Goal: Task Accomplishment & Management: Use online tool/utility

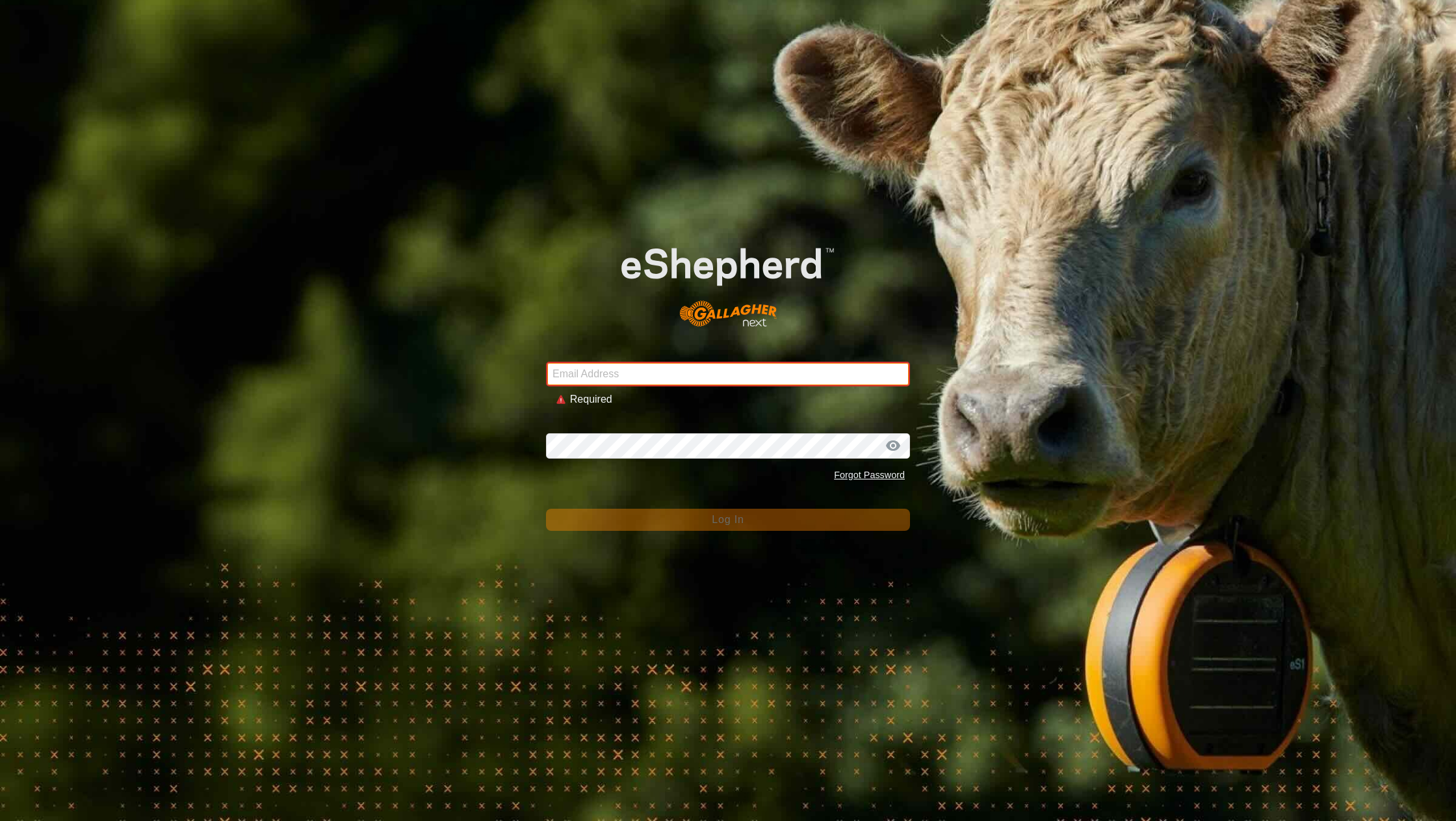
type input "lauren@meadowvalefarmstead.com"
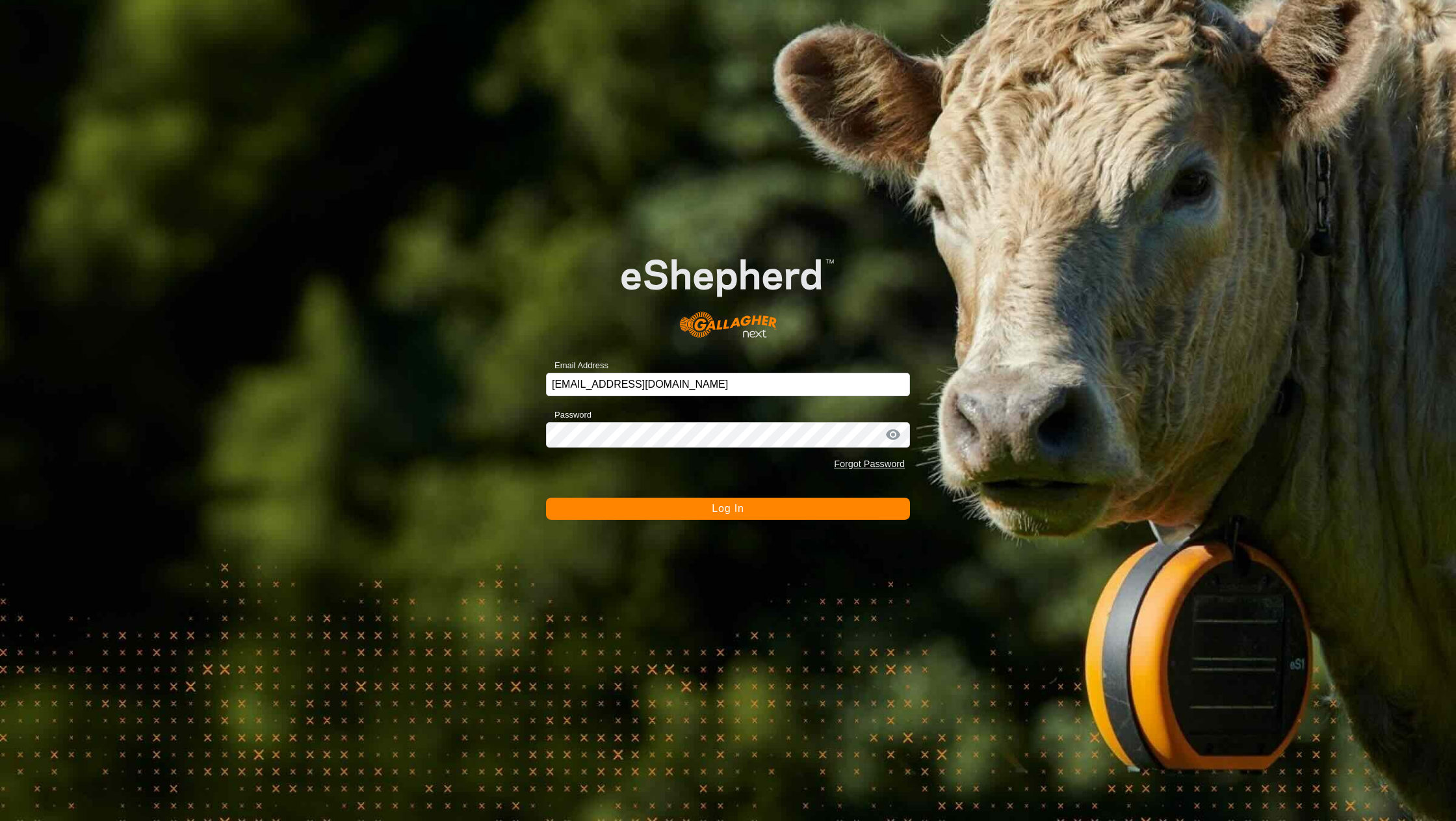
click at [624, 506] on button "Log In" at bounding box center [728, 509] width 364 height 22
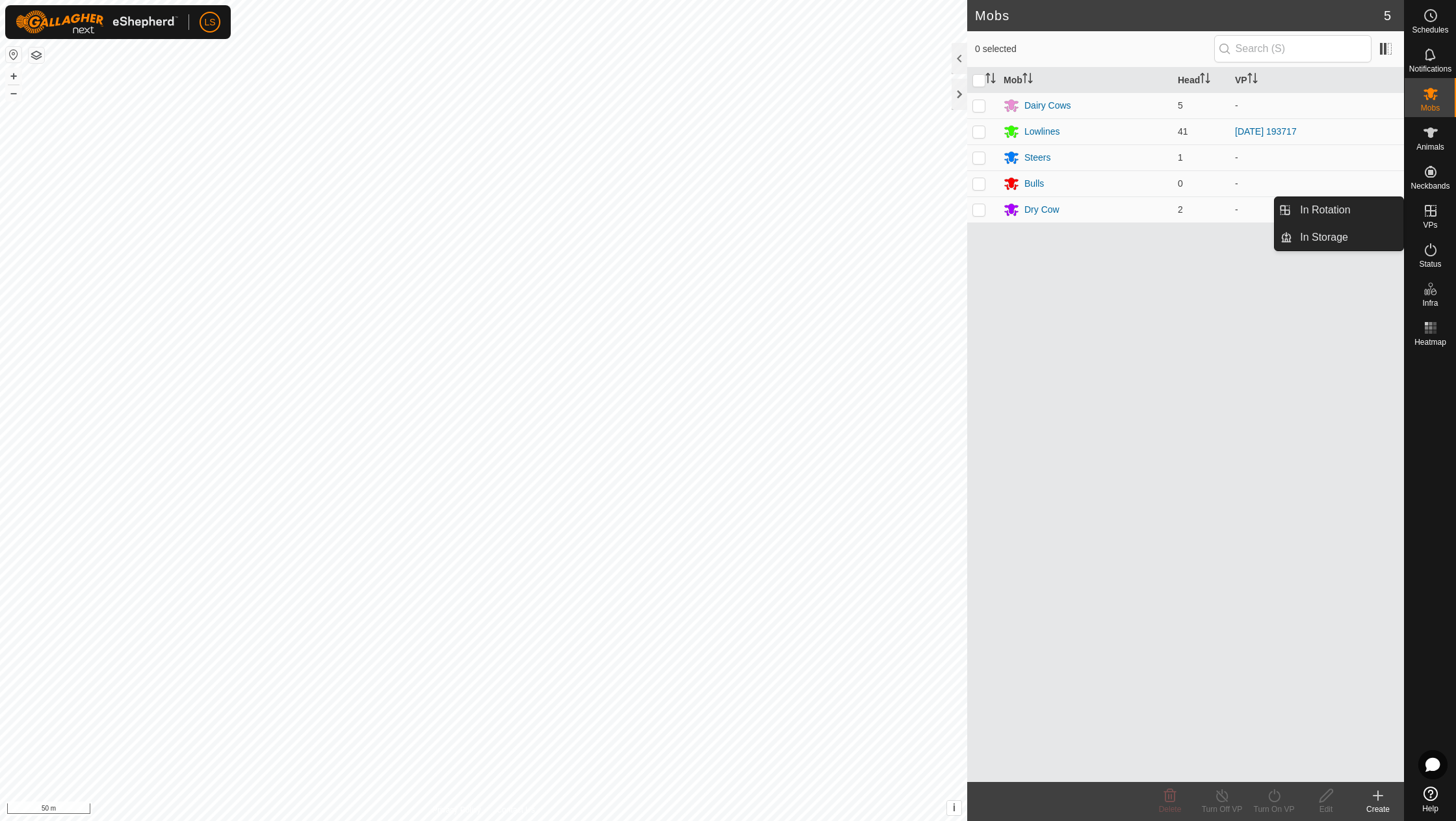
click at [1433, 217] on icon at bounding box center [1430, 210] width 16 height 16
click at [1348, 213] on link "In Rotation" at bounding box center [1348, 210] width 111 height 26
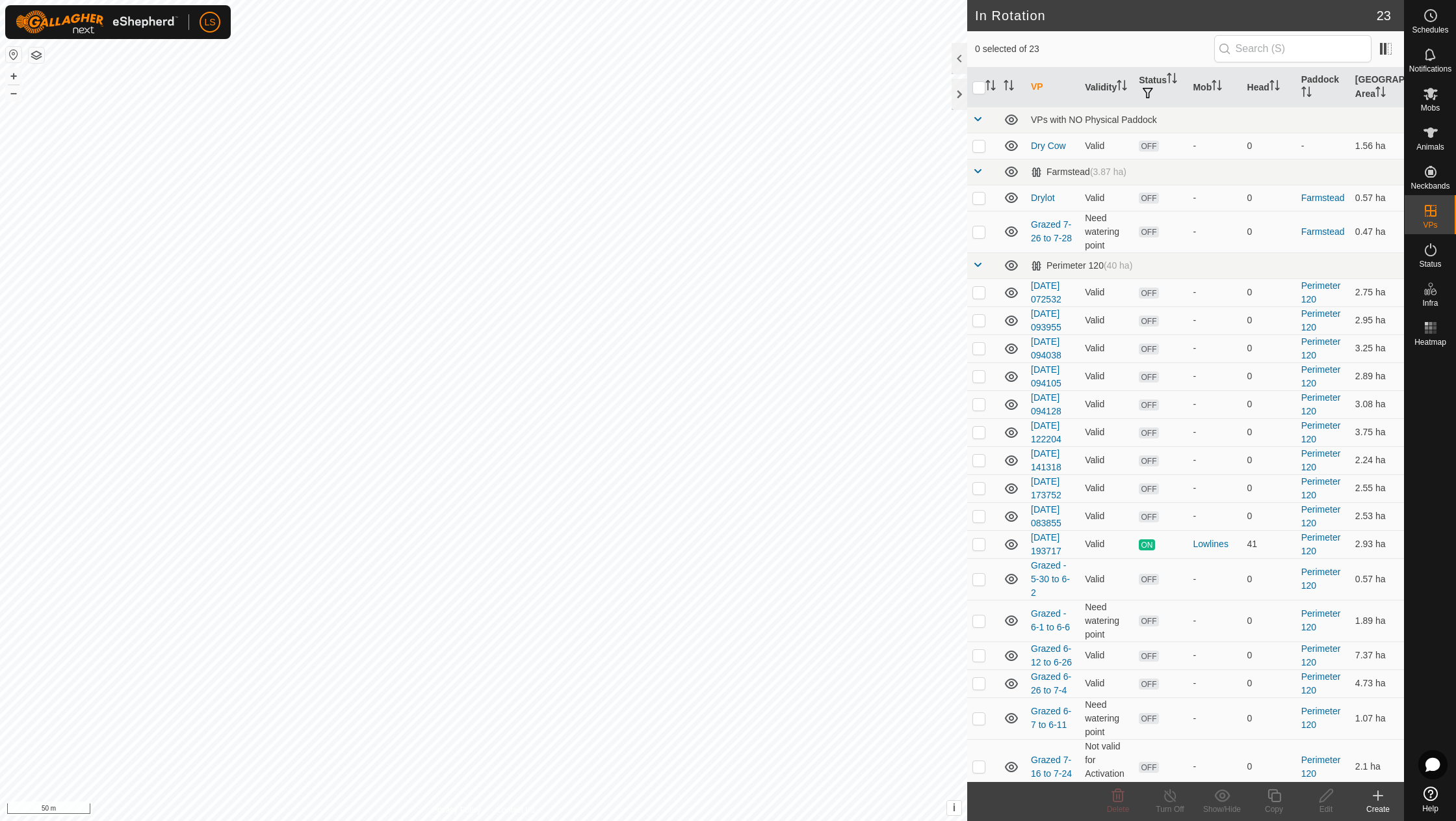
click at [1376, 799] on icon at bounding box center [1377, 795] width 16 height 16
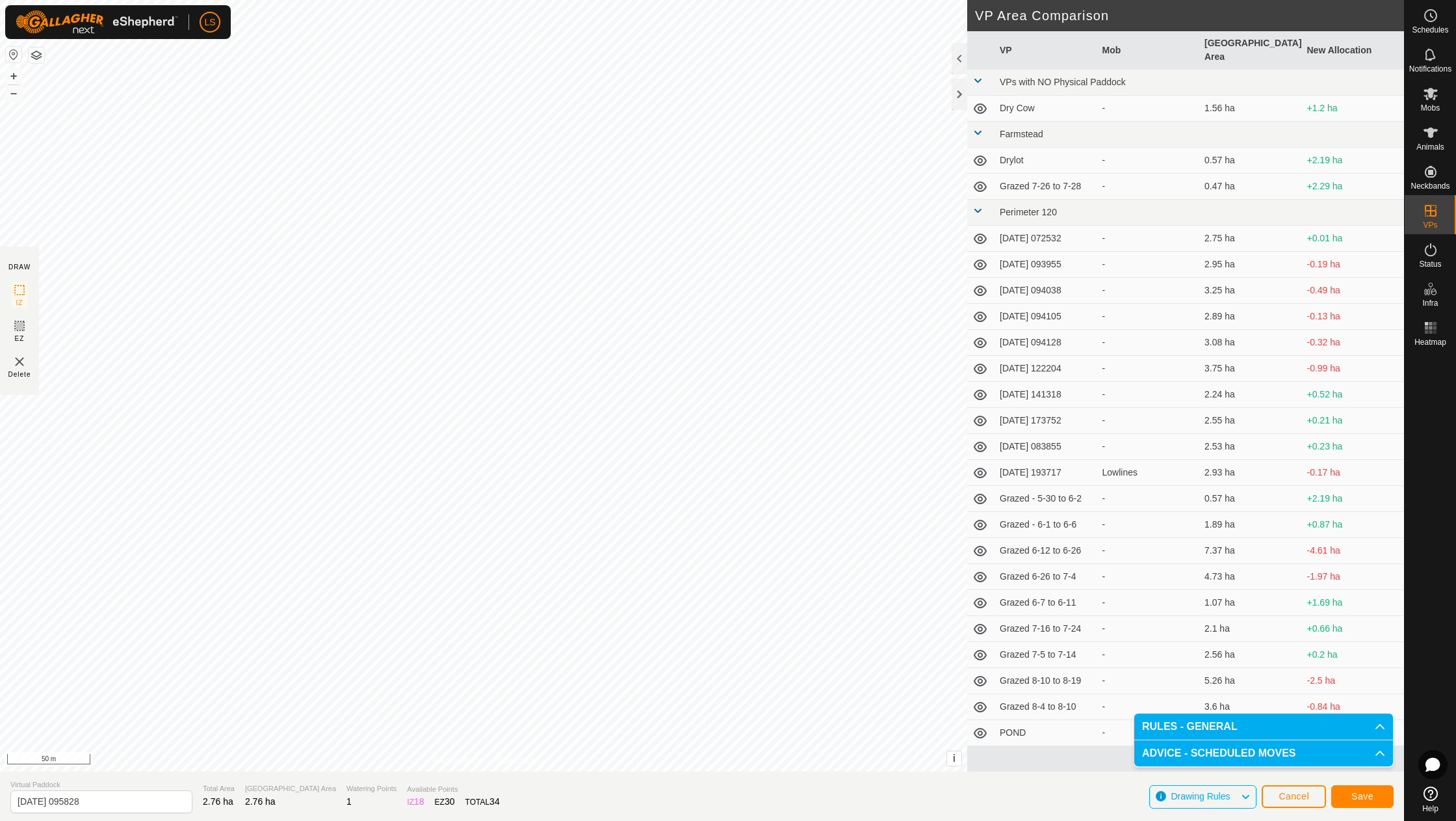
click at [1362, 796] on span "Save" at bounding box center [1363, 796] width 22 height 10
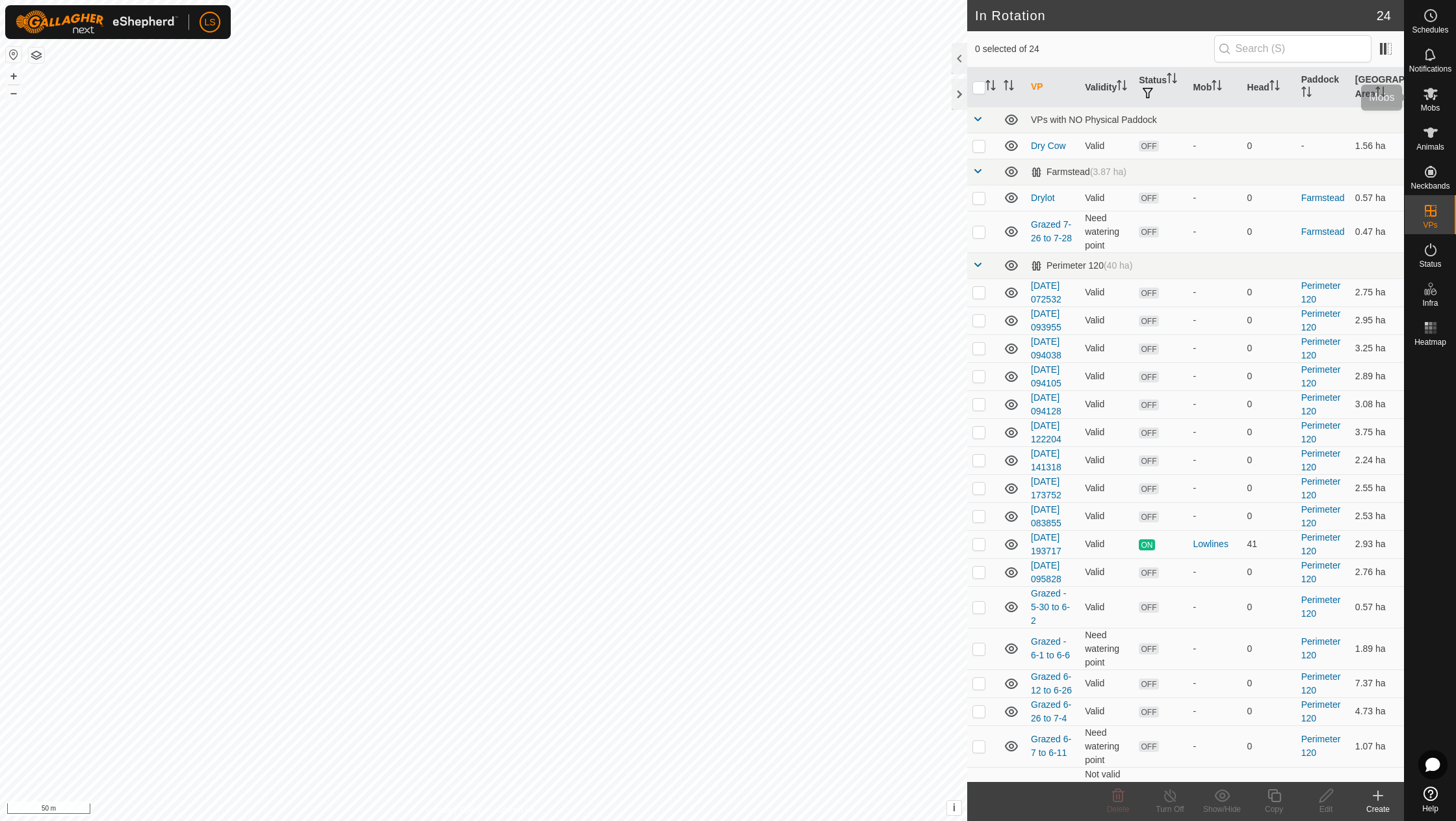
click at [1434, 94] on icon at bounding box center [1430, 93] width 16 height 16
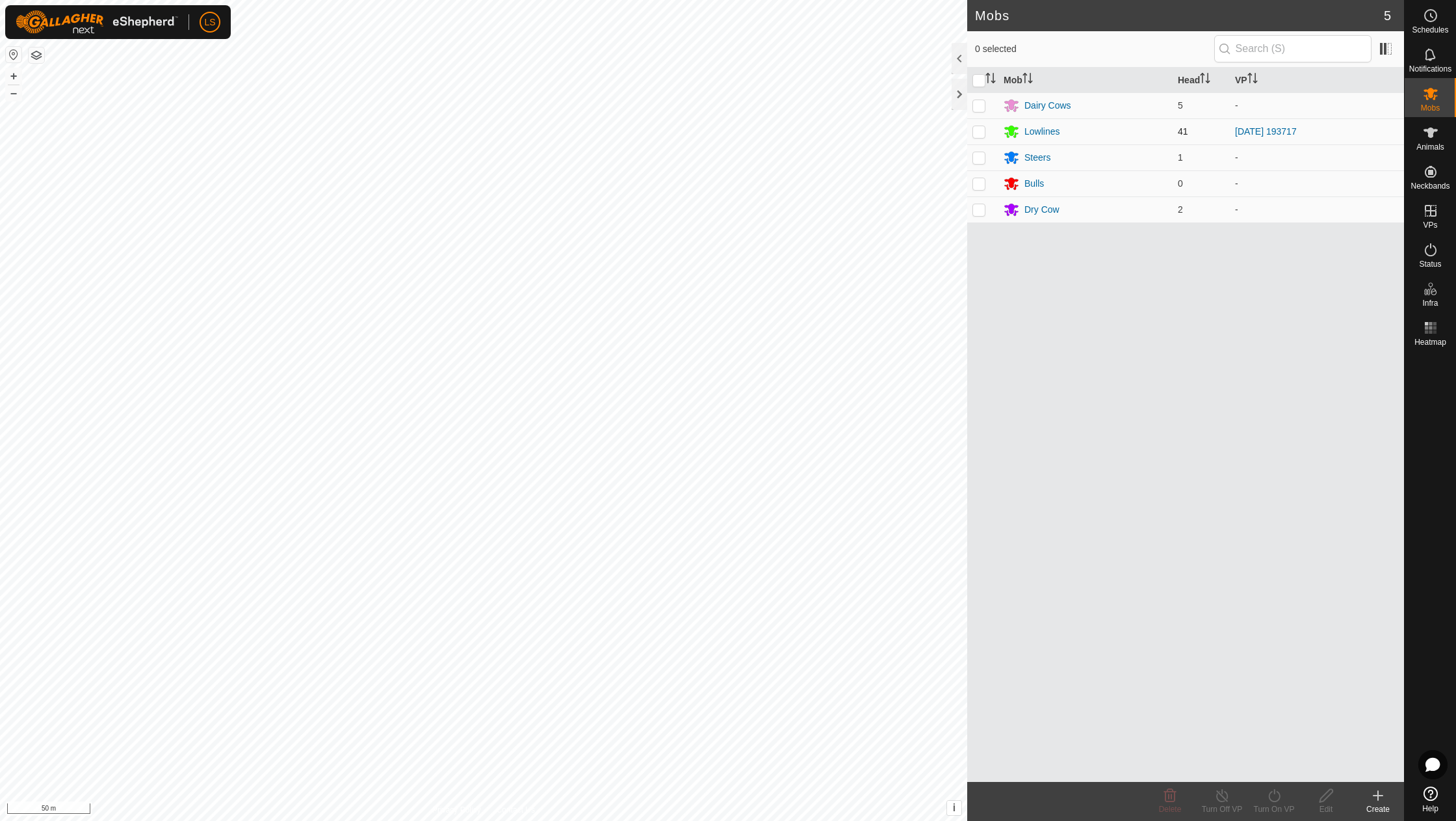
click at [979, 135] on p-checkbox at bounding box center [979, 131] width 13 height 10
checkbox input "true"
click at [1280, 797] on icon at bounding box center [1274, 795] width 12 height 13
click at [1278, 754] on link "Now" at bounding box center [1313, 766] width 129 height 26
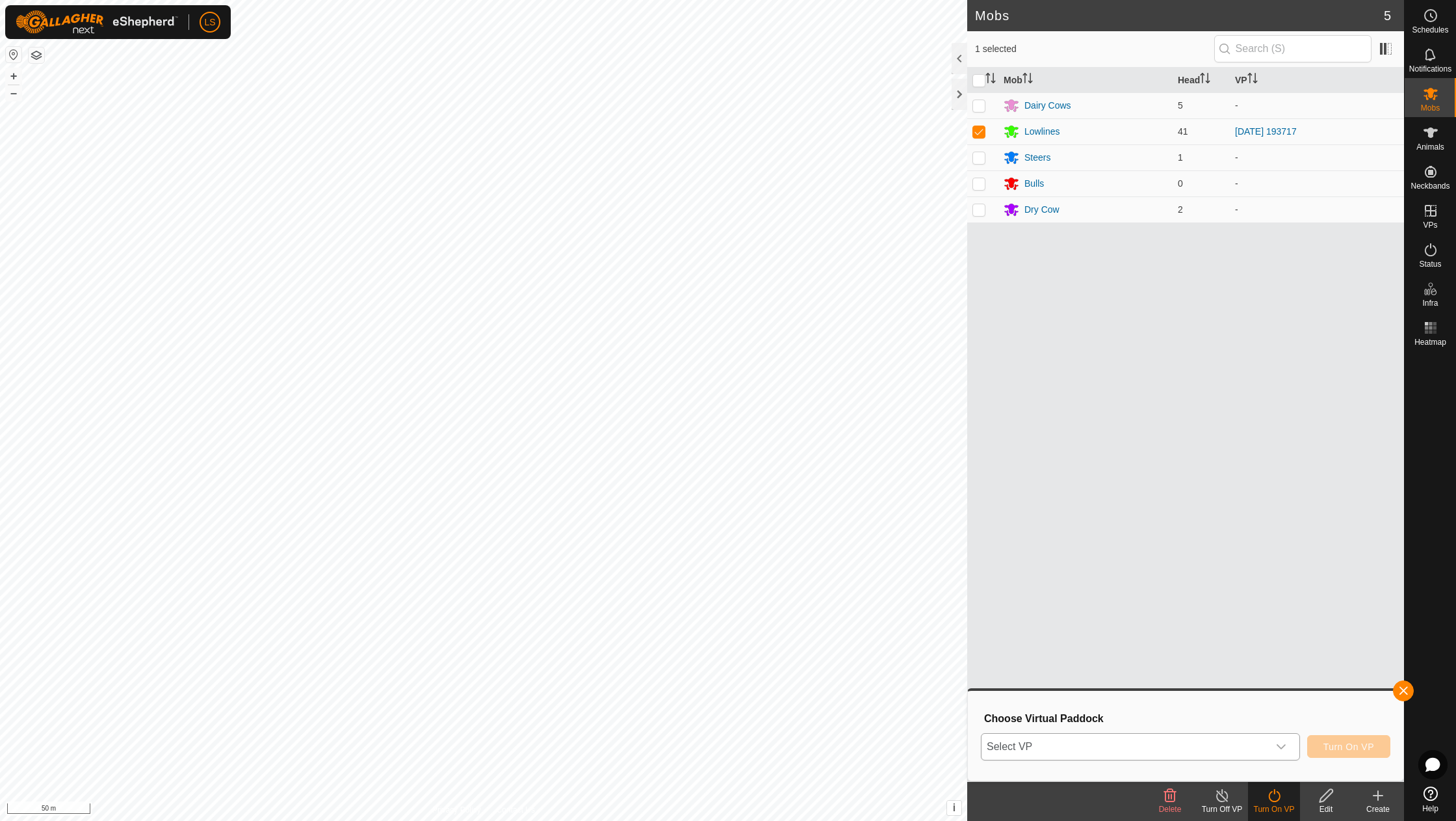
click at [1283, 742] on icon "dropdown trigger" at bounding box center [1280, 746] width 10 height 10
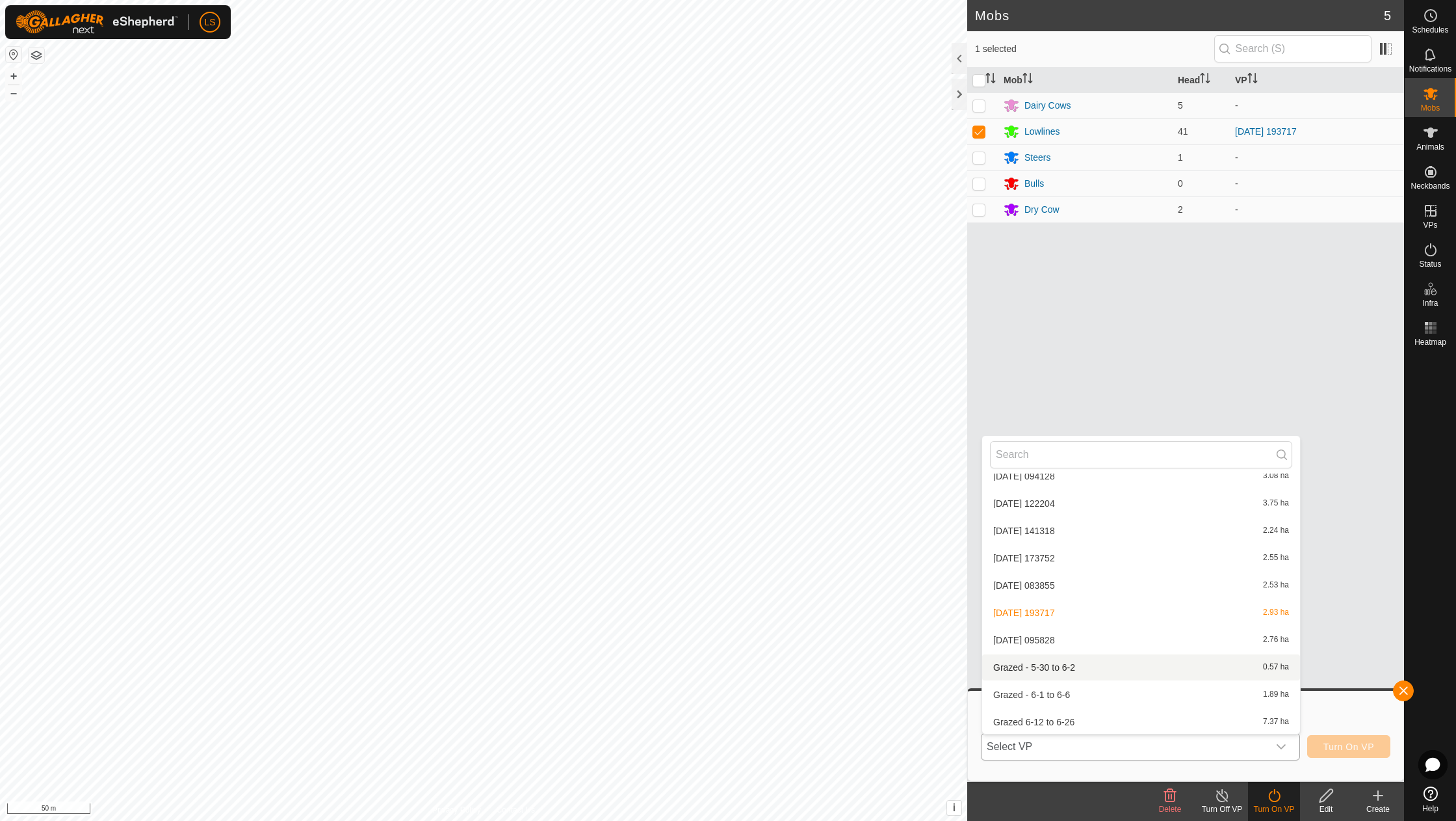
scroll to position [303, 0]
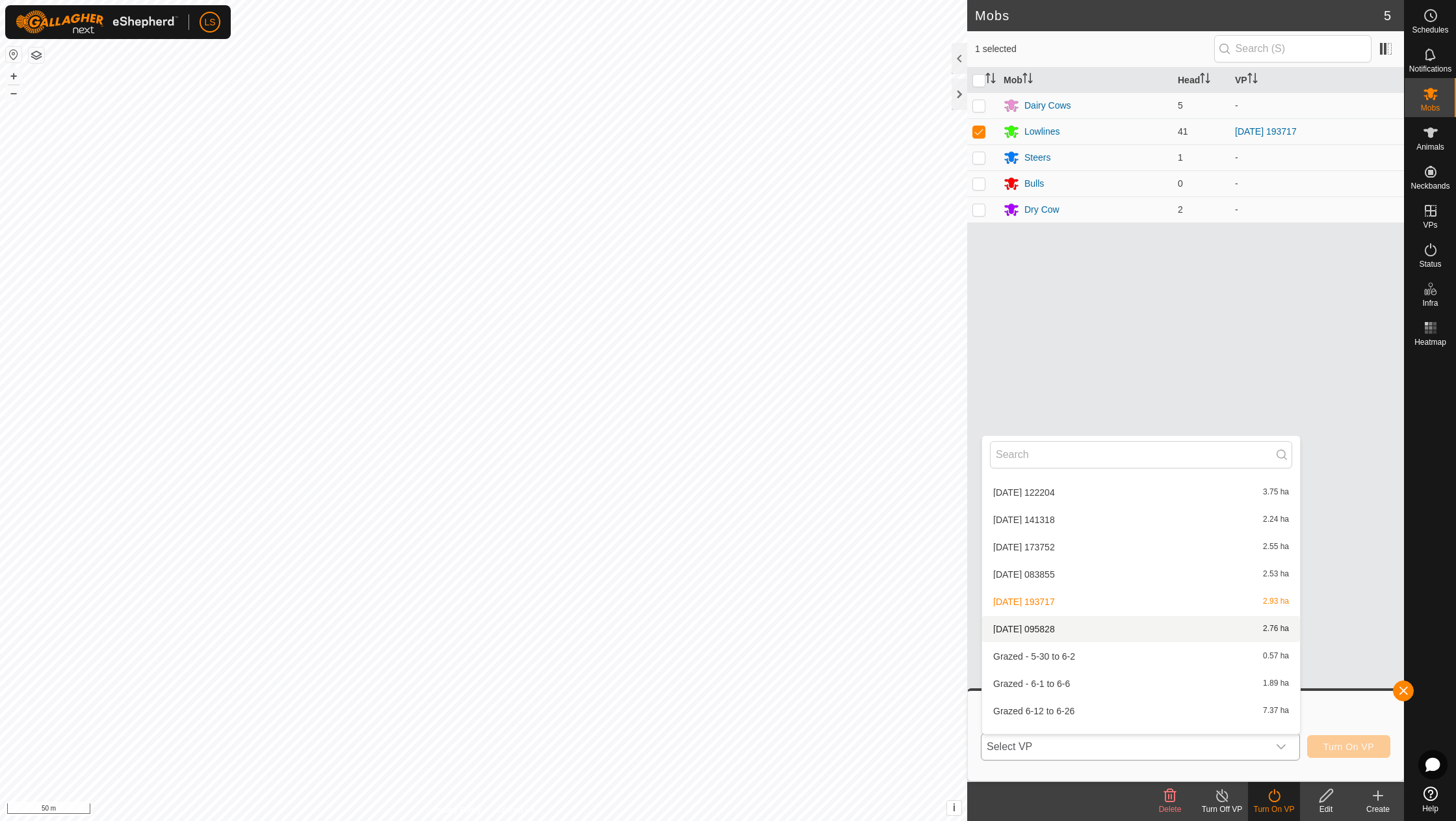
click at [1078, 623] on li "2025-08-22 095828 2.76 ha" at bounding box center [1141, 628] width 318 height 26
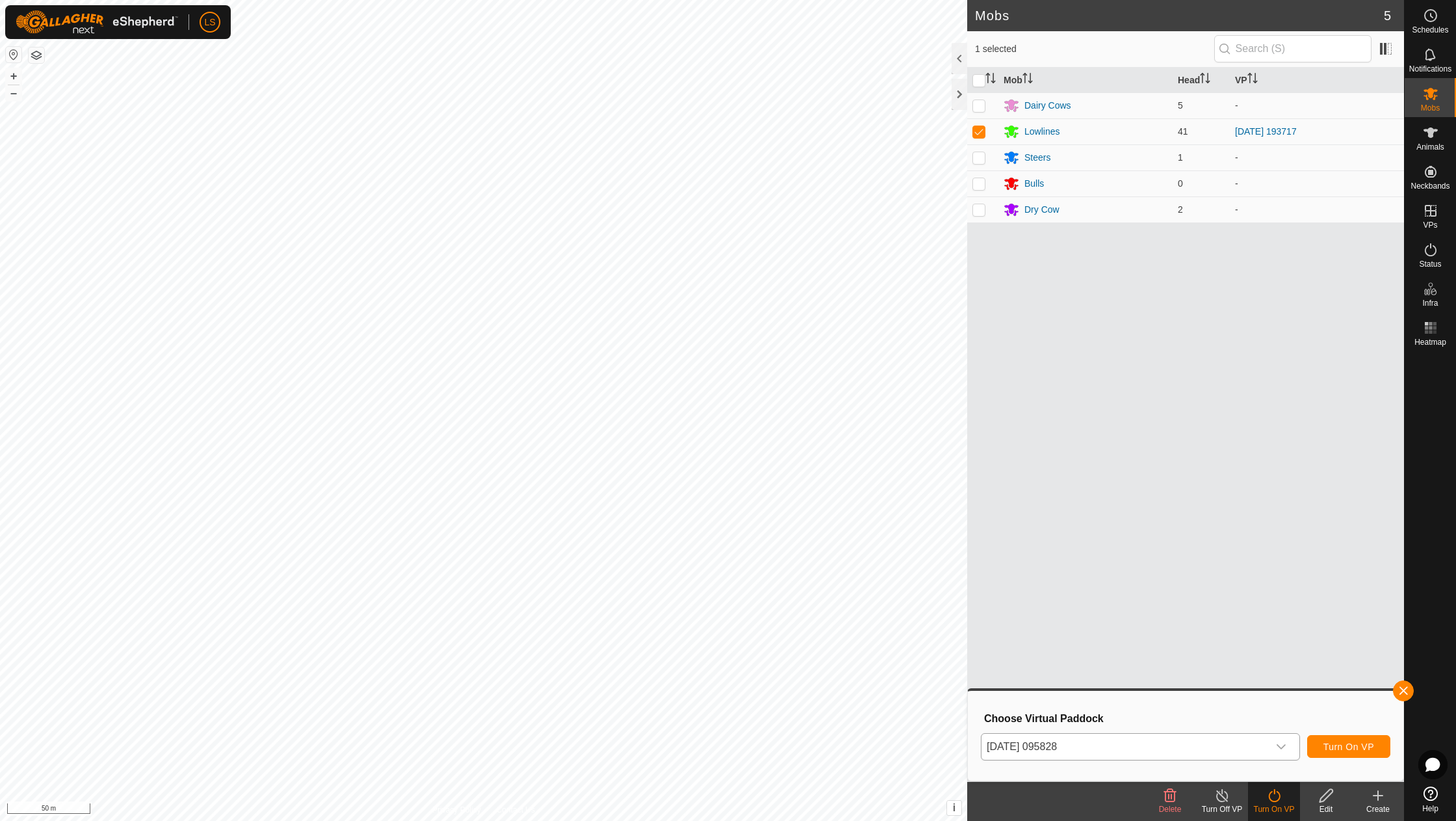
click at [1361, 747] on span "Turn On VP" at bounding box center [1349, 746] width 51 height 10
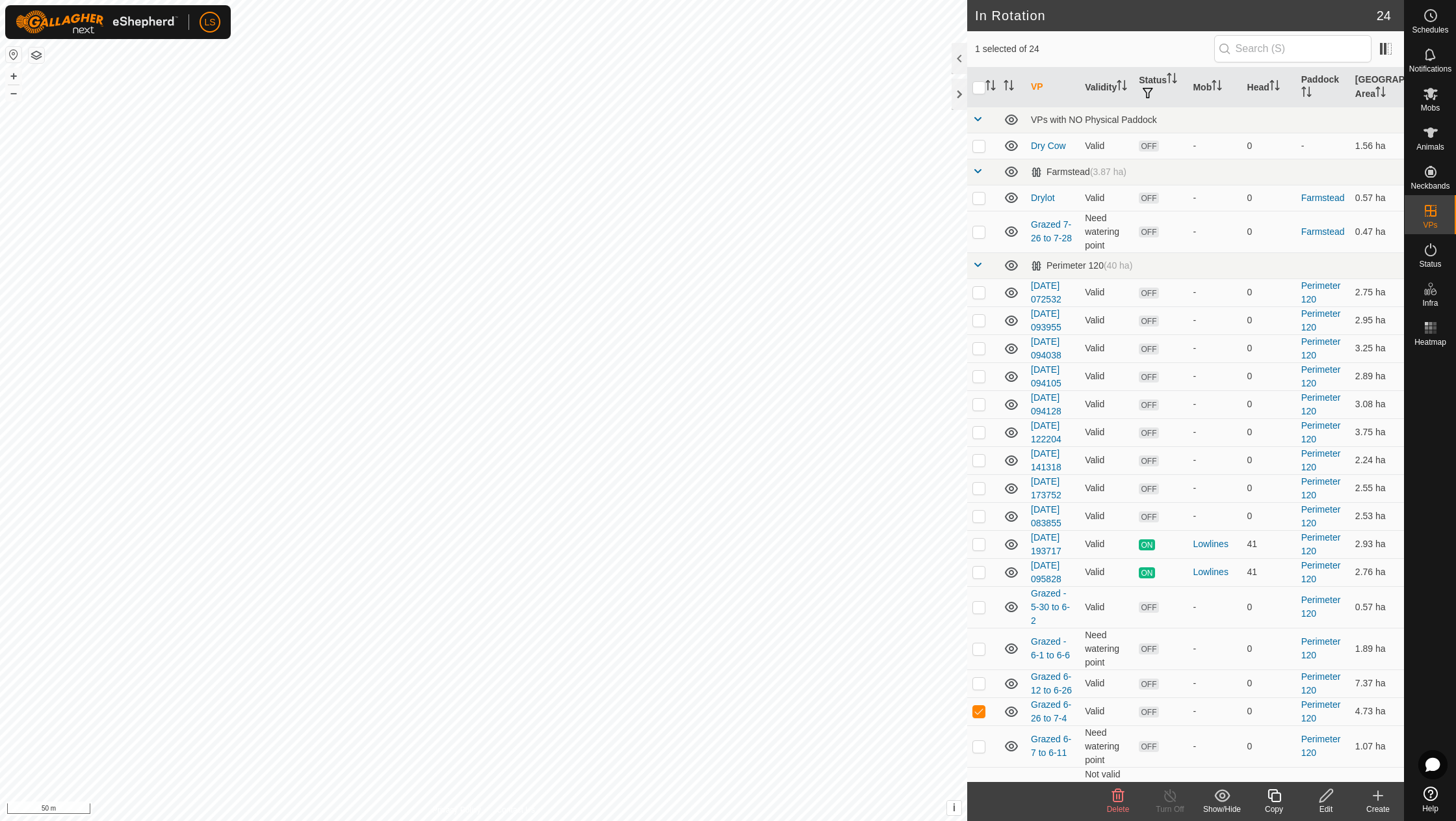
checkbox input "false"
checkbox input "true"
checkbox input "false"
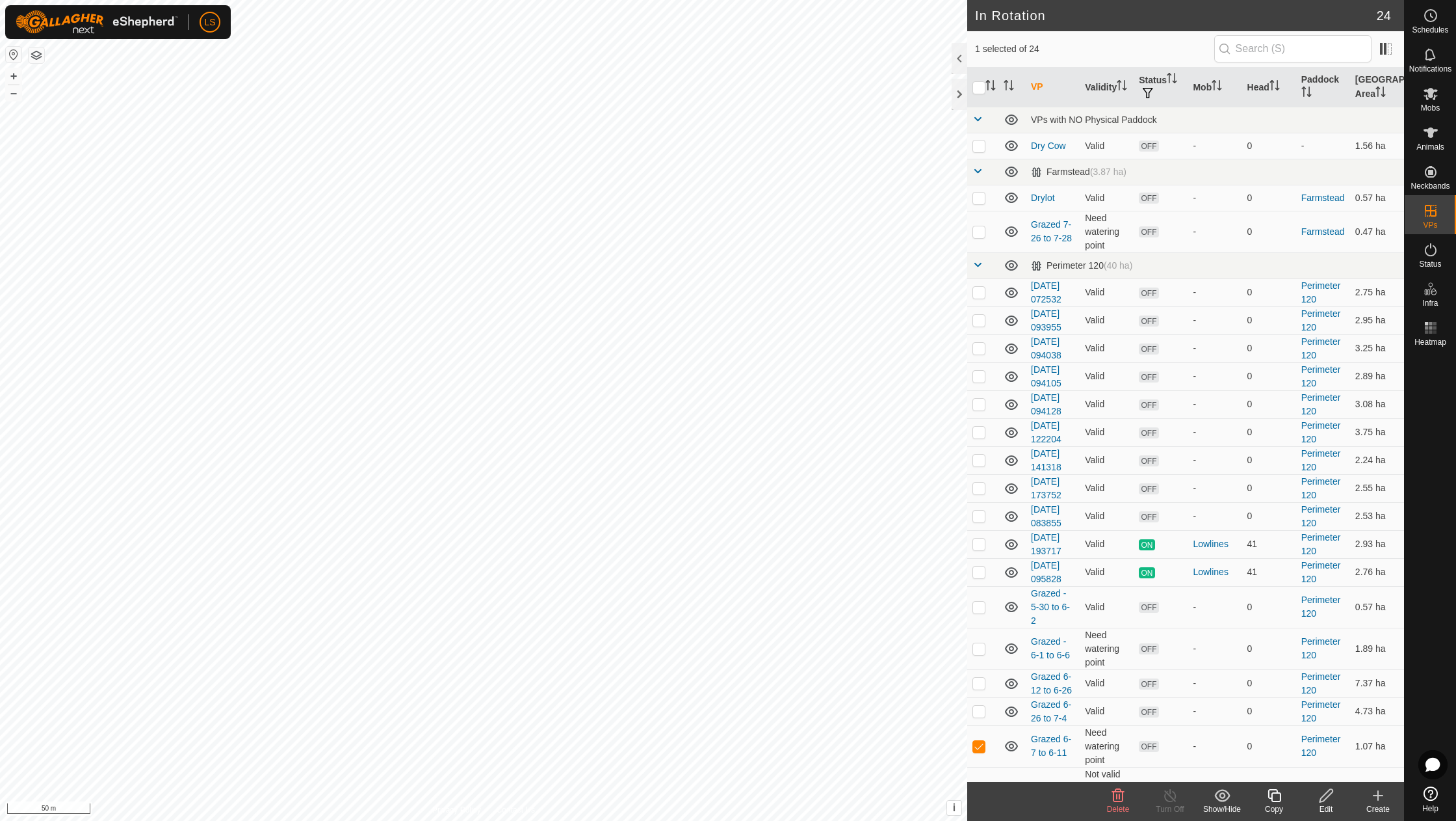
checkbox input "false"
checkbox input "true"
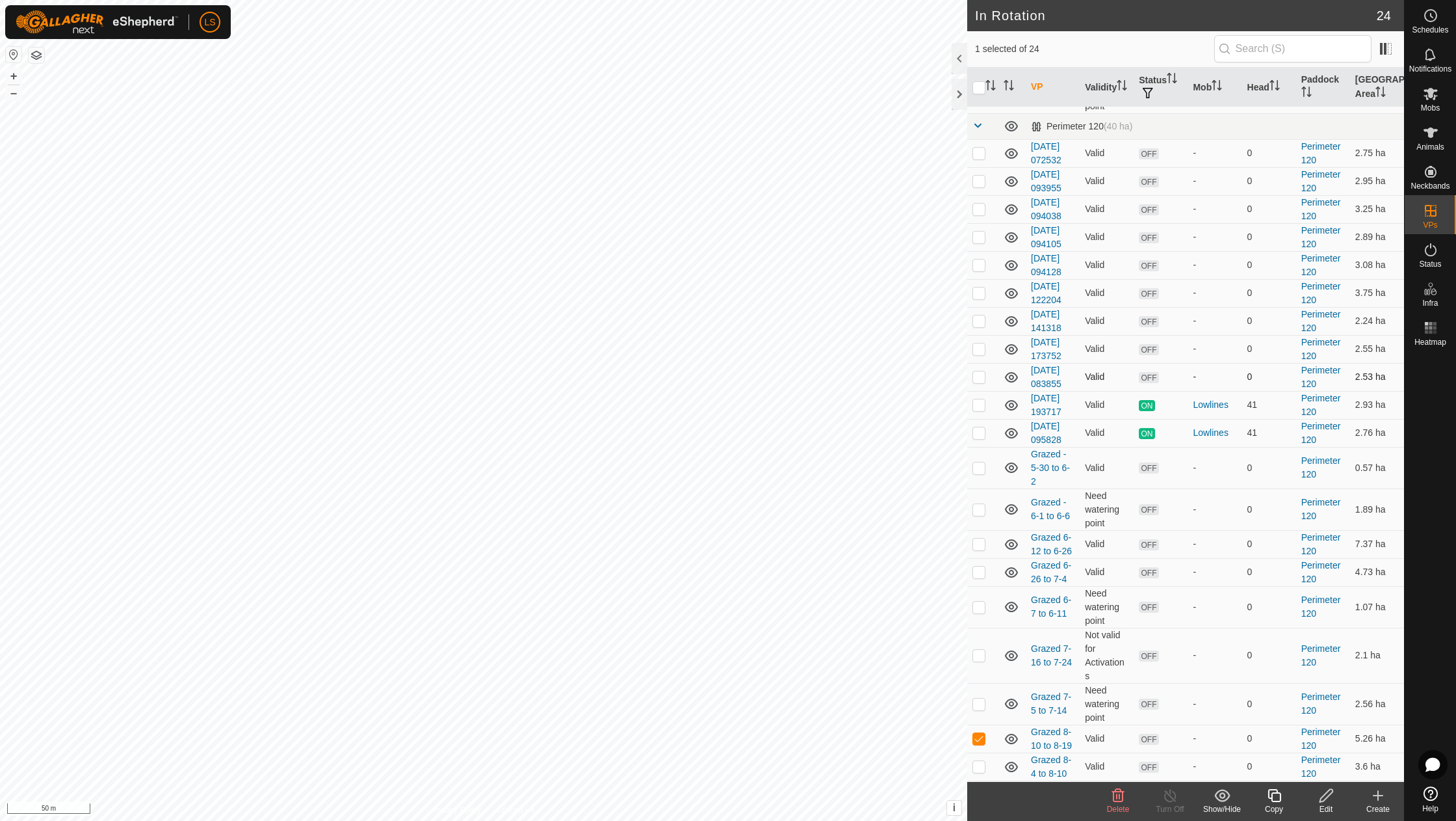
scroll to position [139, 0]
click at [1376, 799] on icon at bounding box center [1377, 795] width 16 height 16
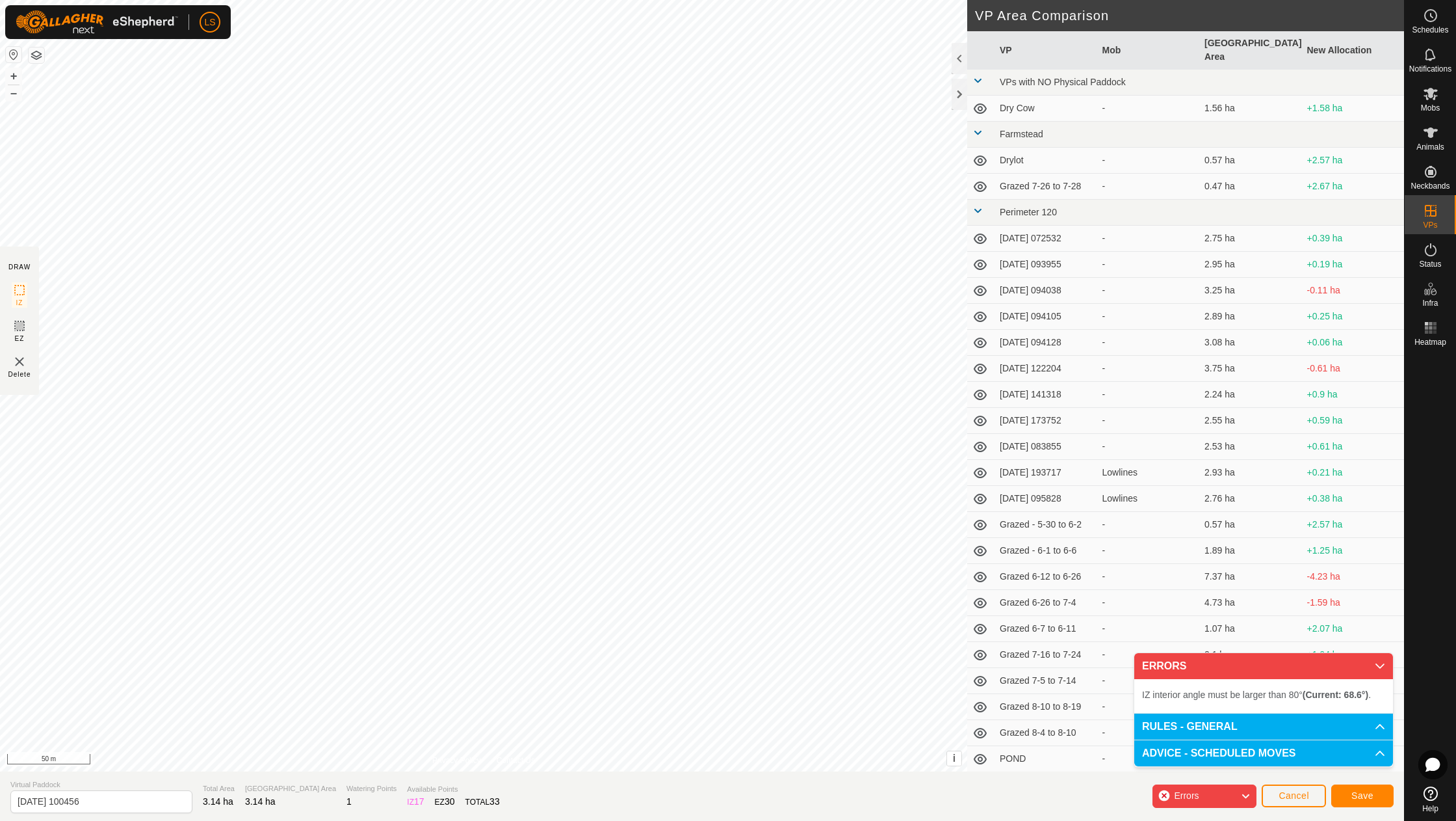
click at [1373, 802] on button "Save" at bounding box center [1362, 795] width 62 height 23
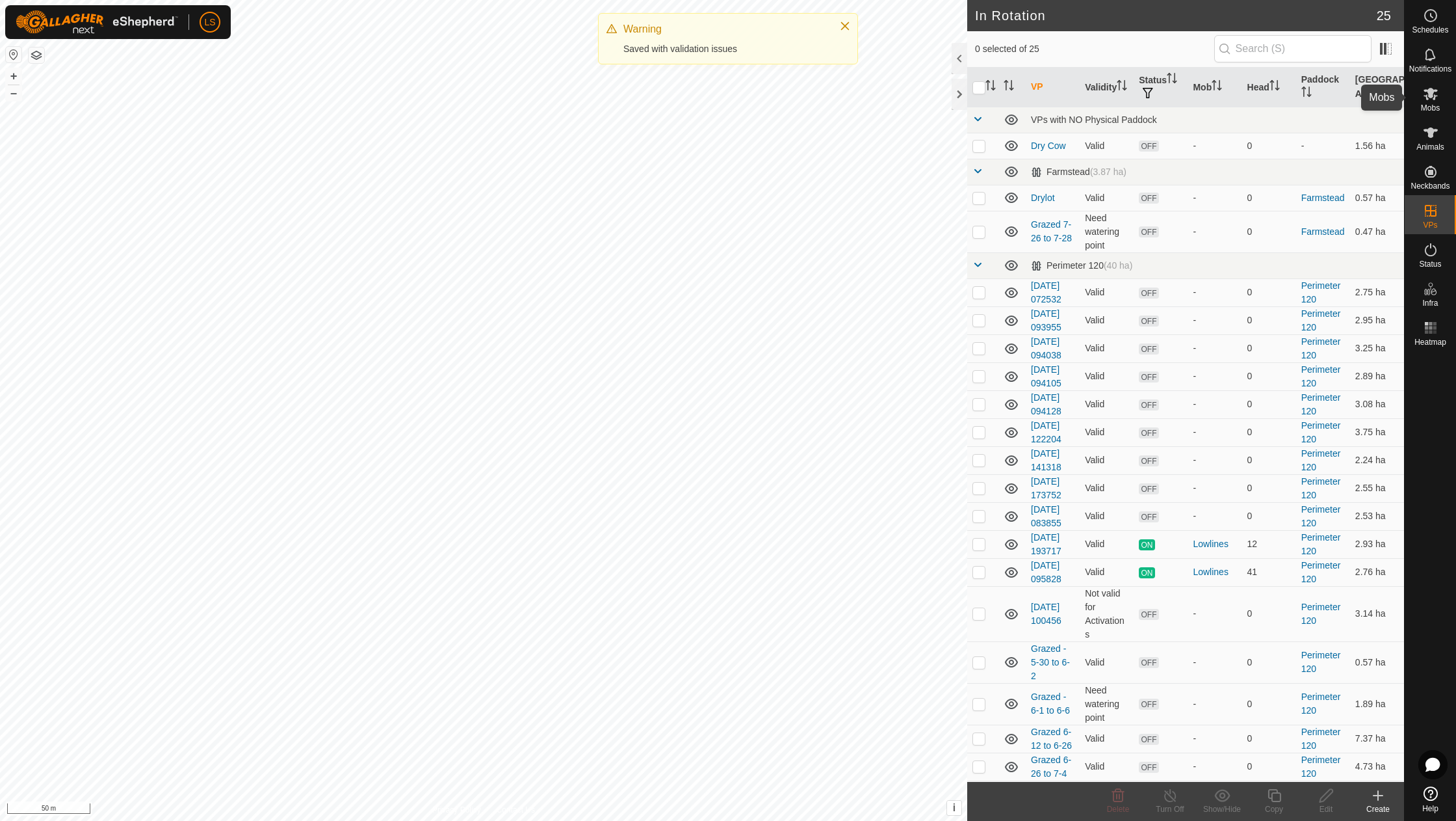
click at [1434, 95] on icon at bounding box center [1430, 93] width 16 height 16
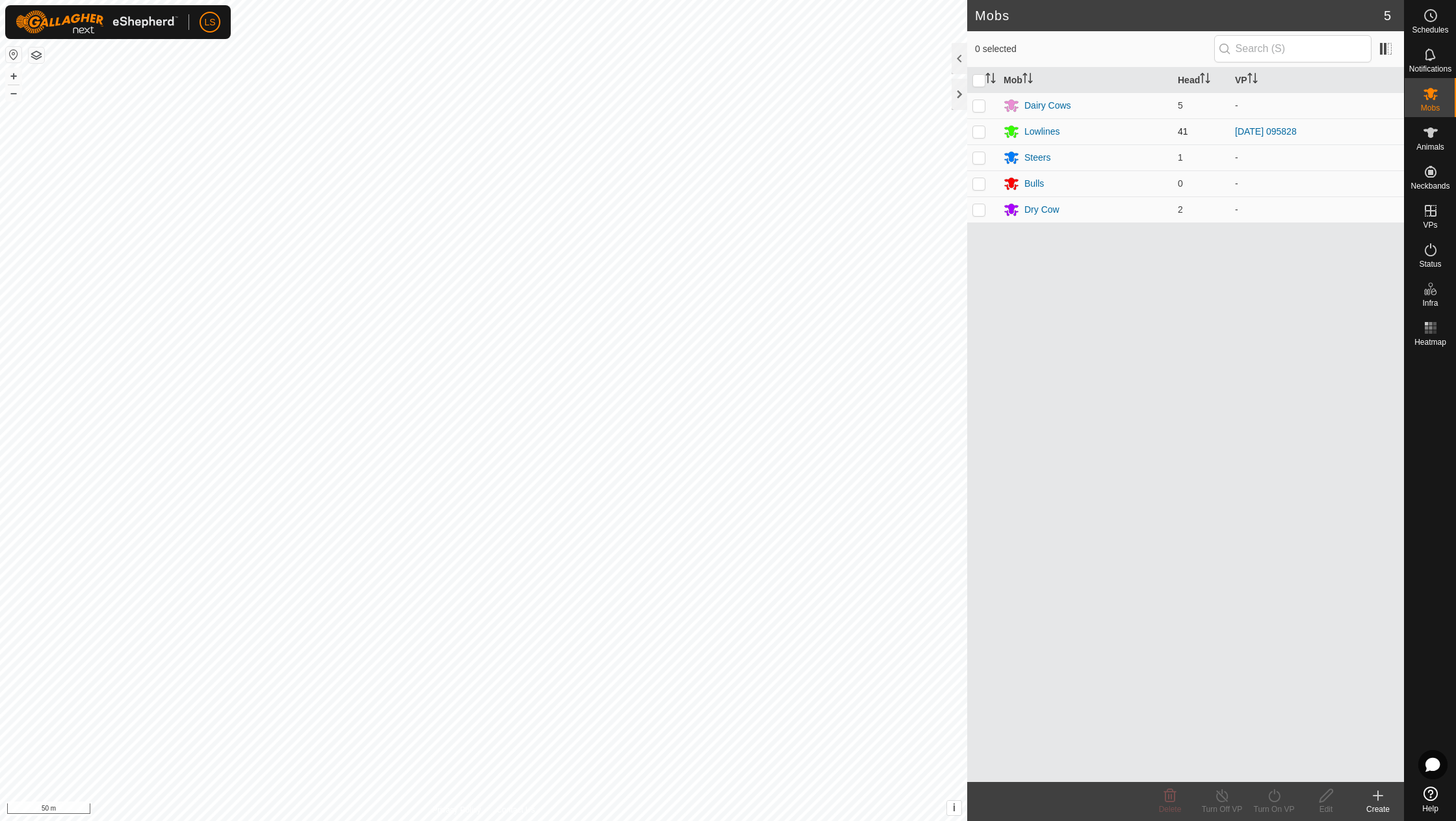
click at [981, 135] on p-checkbox at bounding box center [979, 131] width 13 height 10
checkbox input "true"
click at [1264, 804] on div "Turn On VP" at bounding box center [1274, 809] width 52 height 12
click at [1302, 763] on link "Now" at bounding box center [1313, 766] width 129 height 26
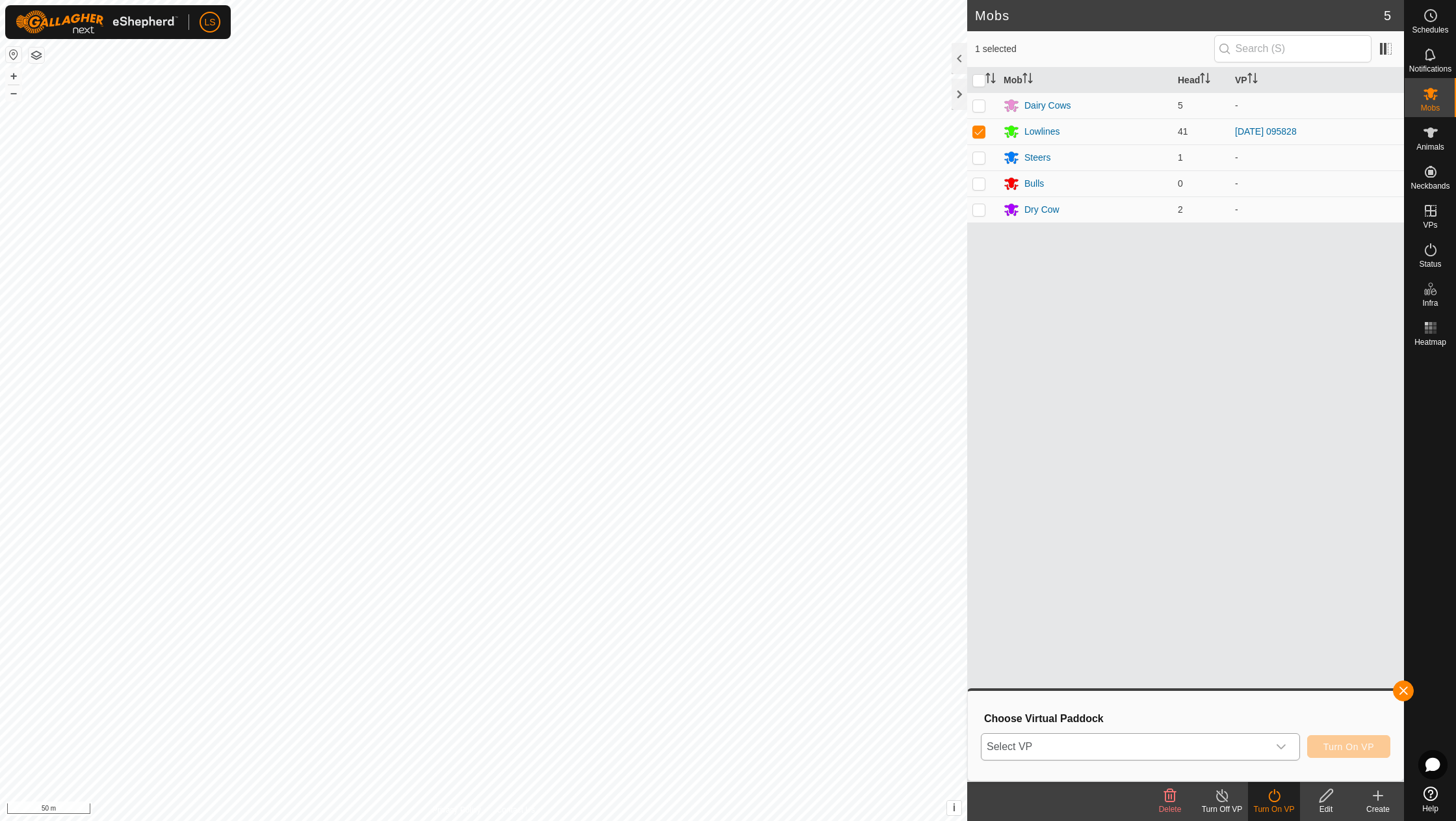
click at [1282, 747] on icon "dropdown trigger" at bounding box center [1282, 747] width 9 height 6
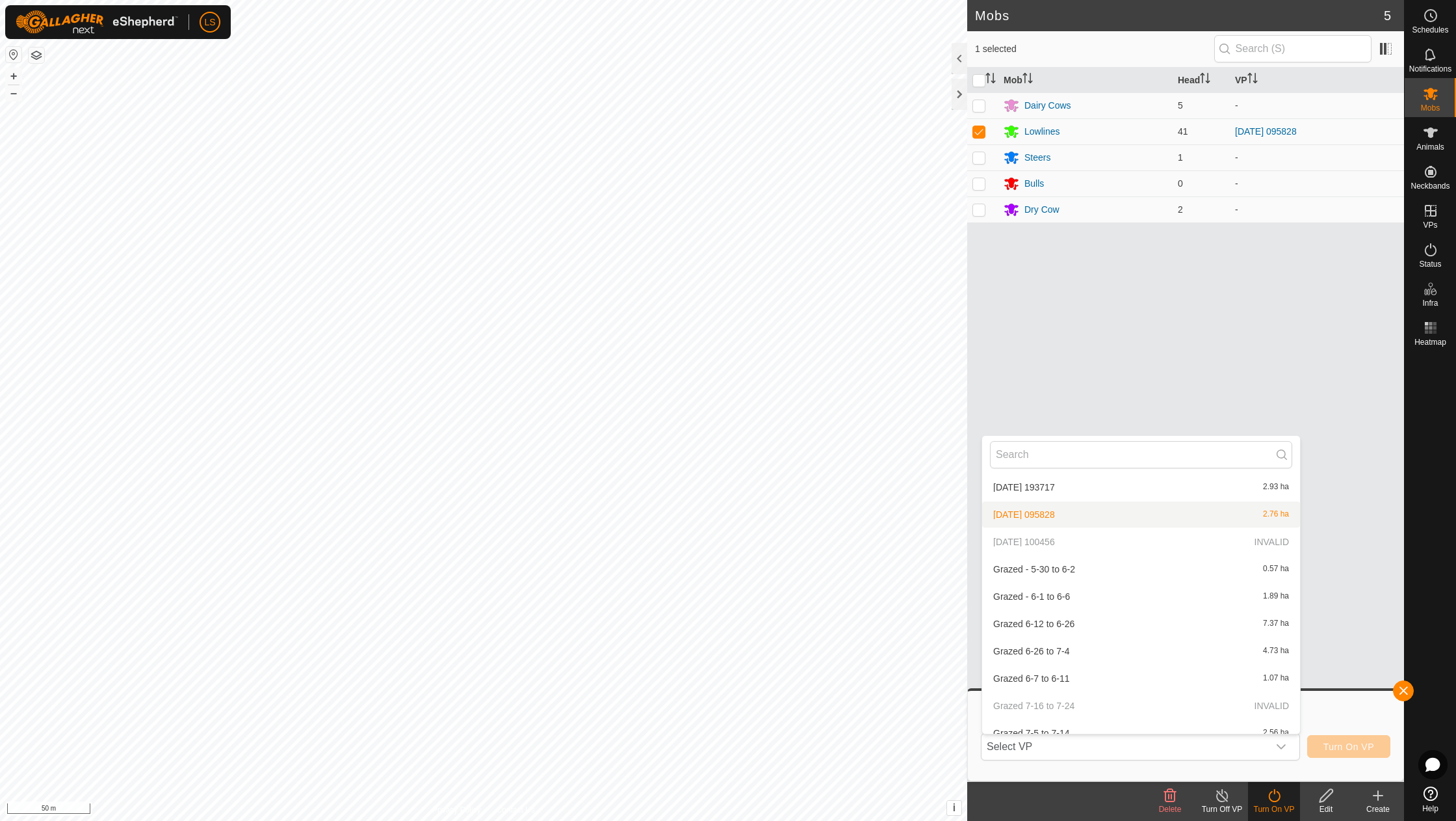
scroll to position [412, 0]
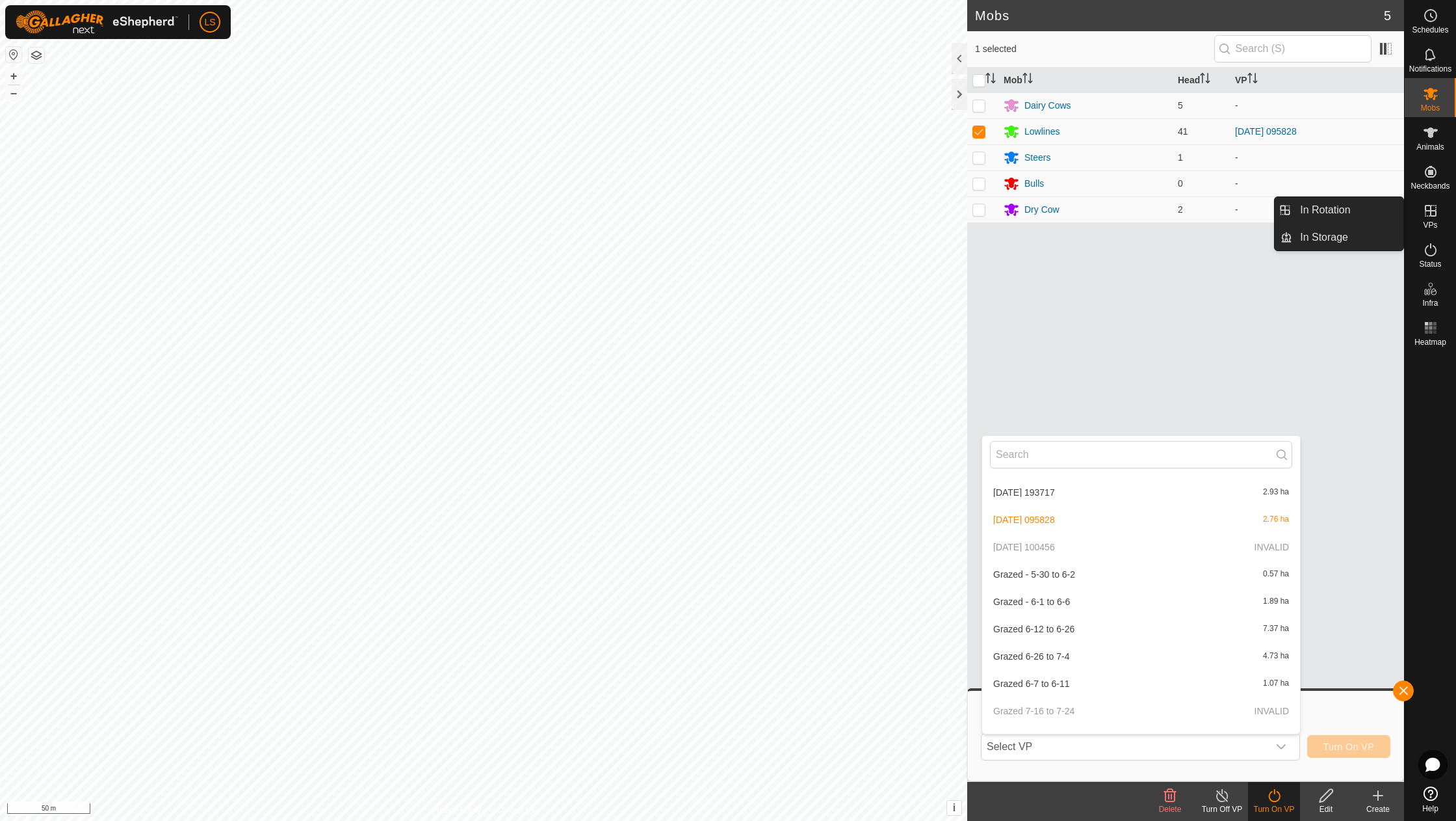
click at [1436, 217] on icon at bounding box center [1430, 210] width 16 height 16
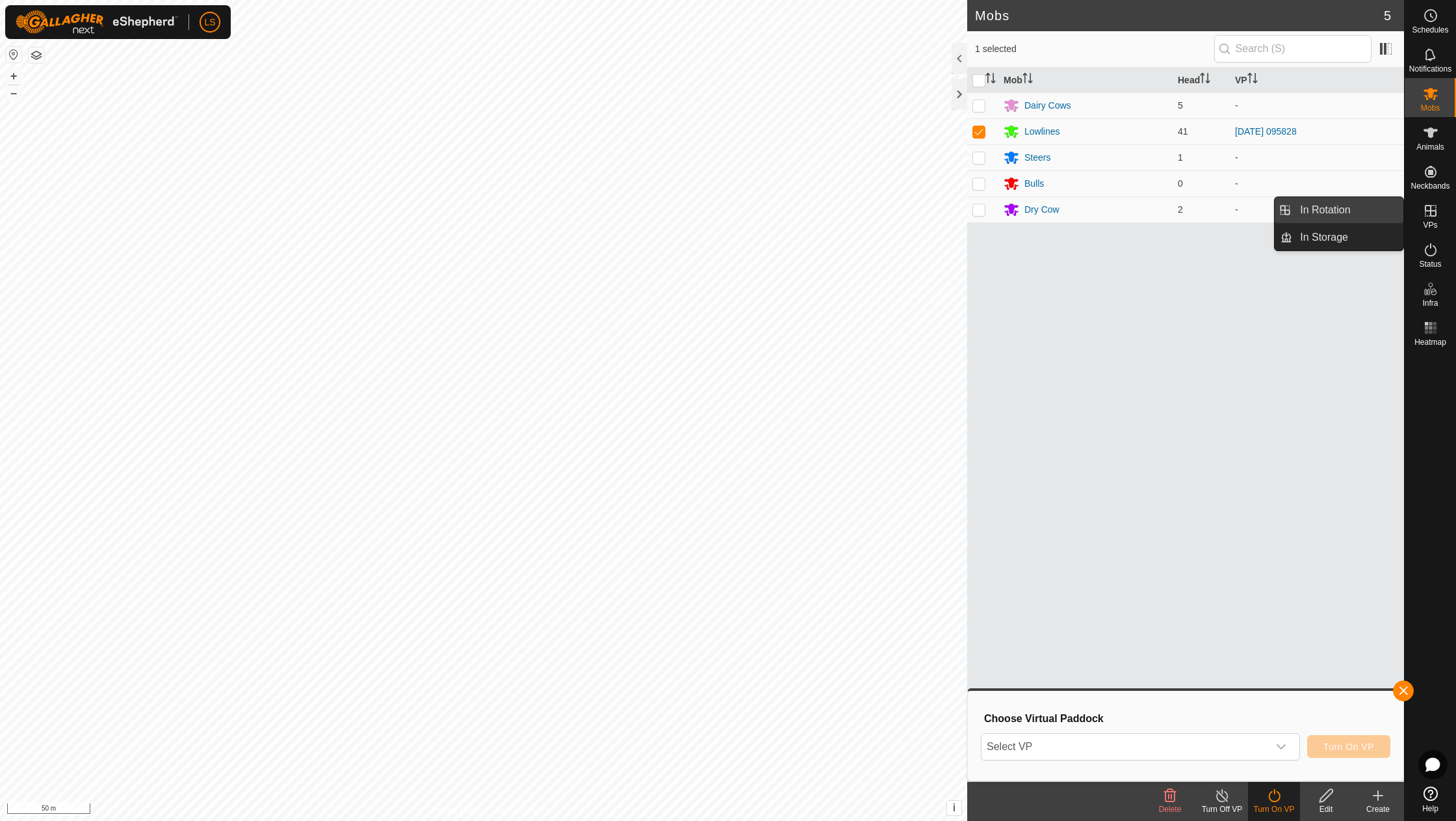
click at [1360, 209] on link "In Rotation" at bounding box center [1348, 210] width 111 height 26
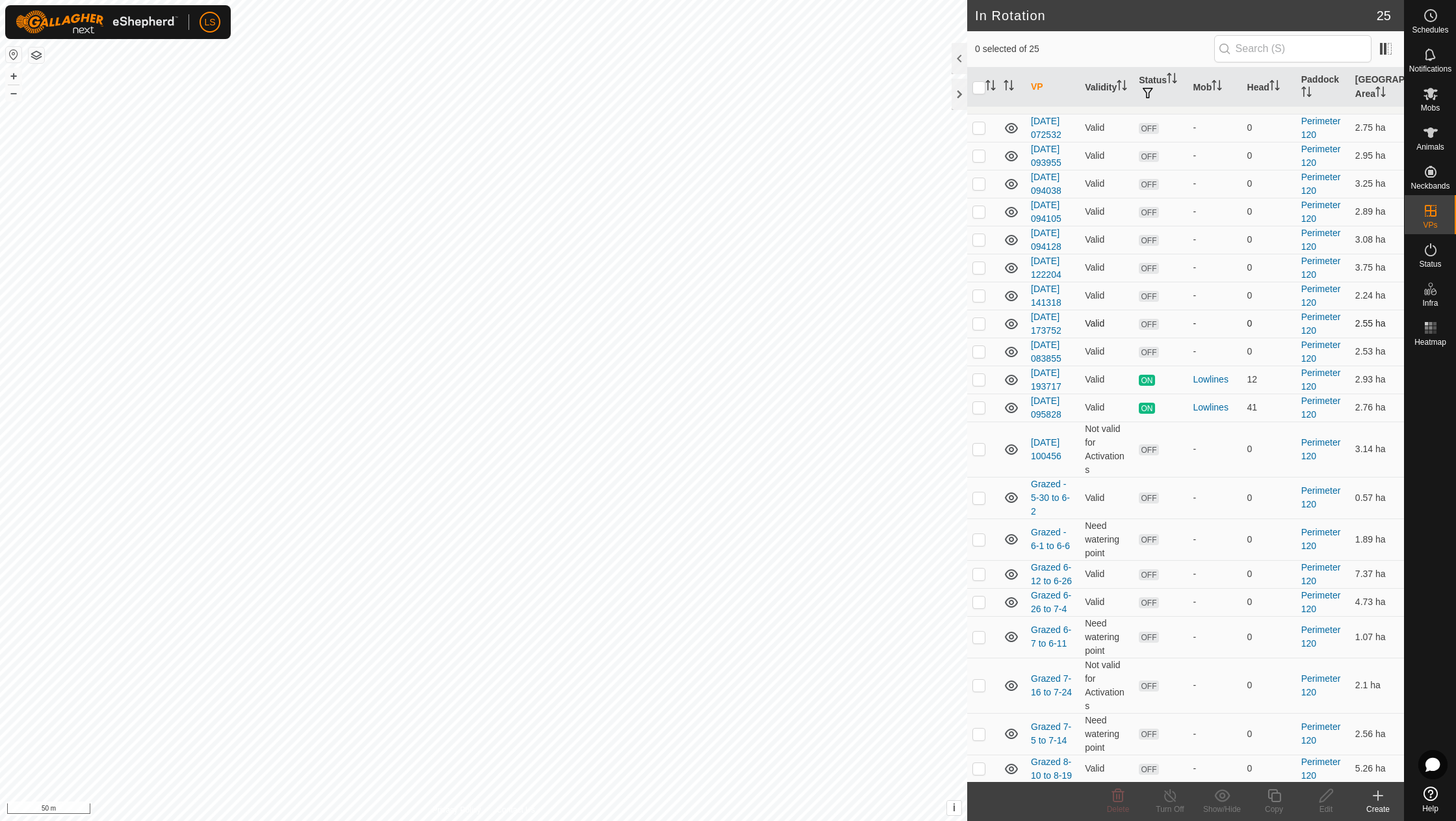
scroll to position [167, 0]
click at [981, 442] on p-checkbox at bounding box center [979, 446] width 13 height 10
checkbox input "true"
click at [1322, 797] on icon at bounding box center [1326, 795] width 13 height 13
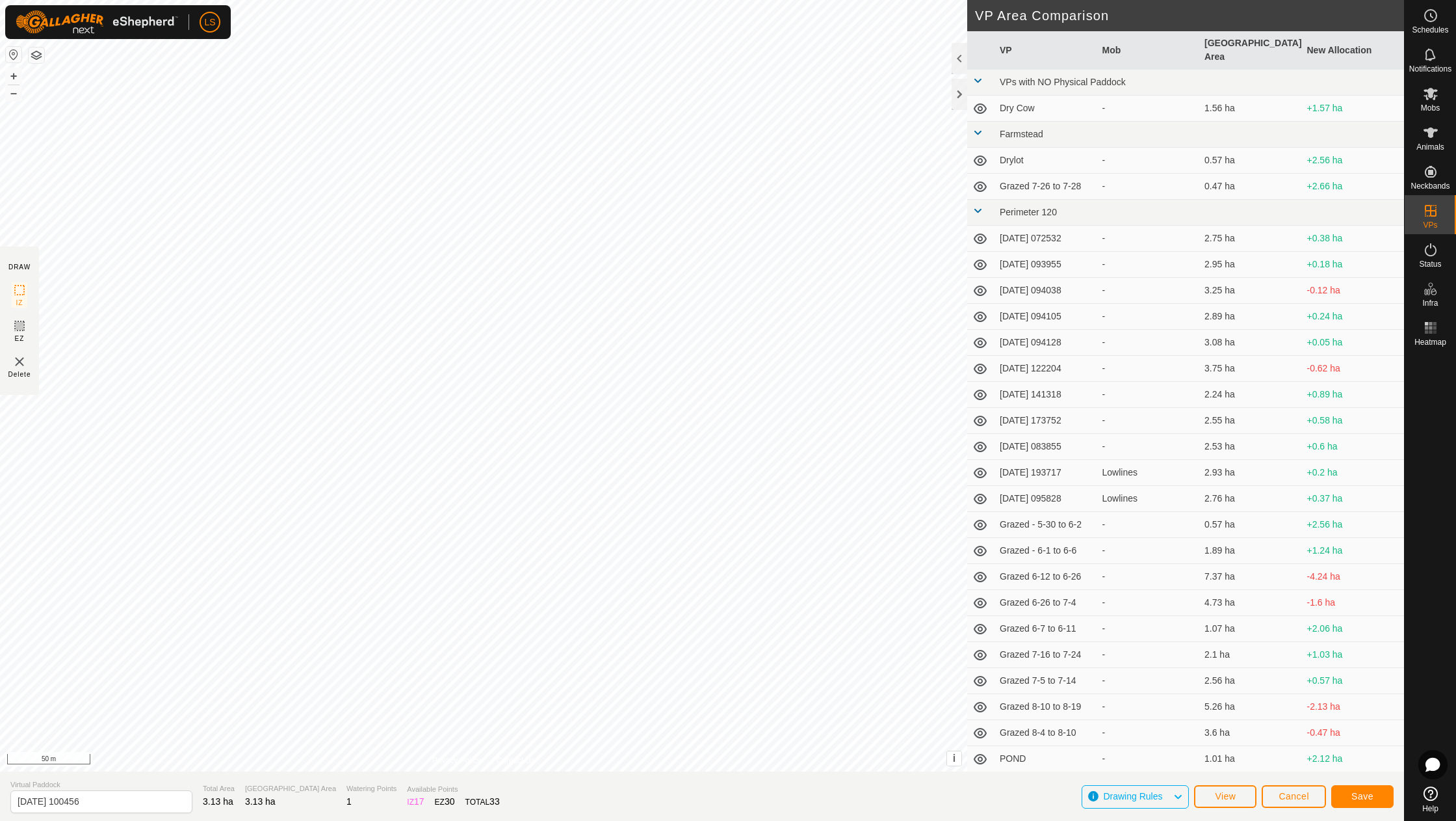
click at [1375, 798] on button "Save" at bounding box center [1362, 796] width 62 height 23
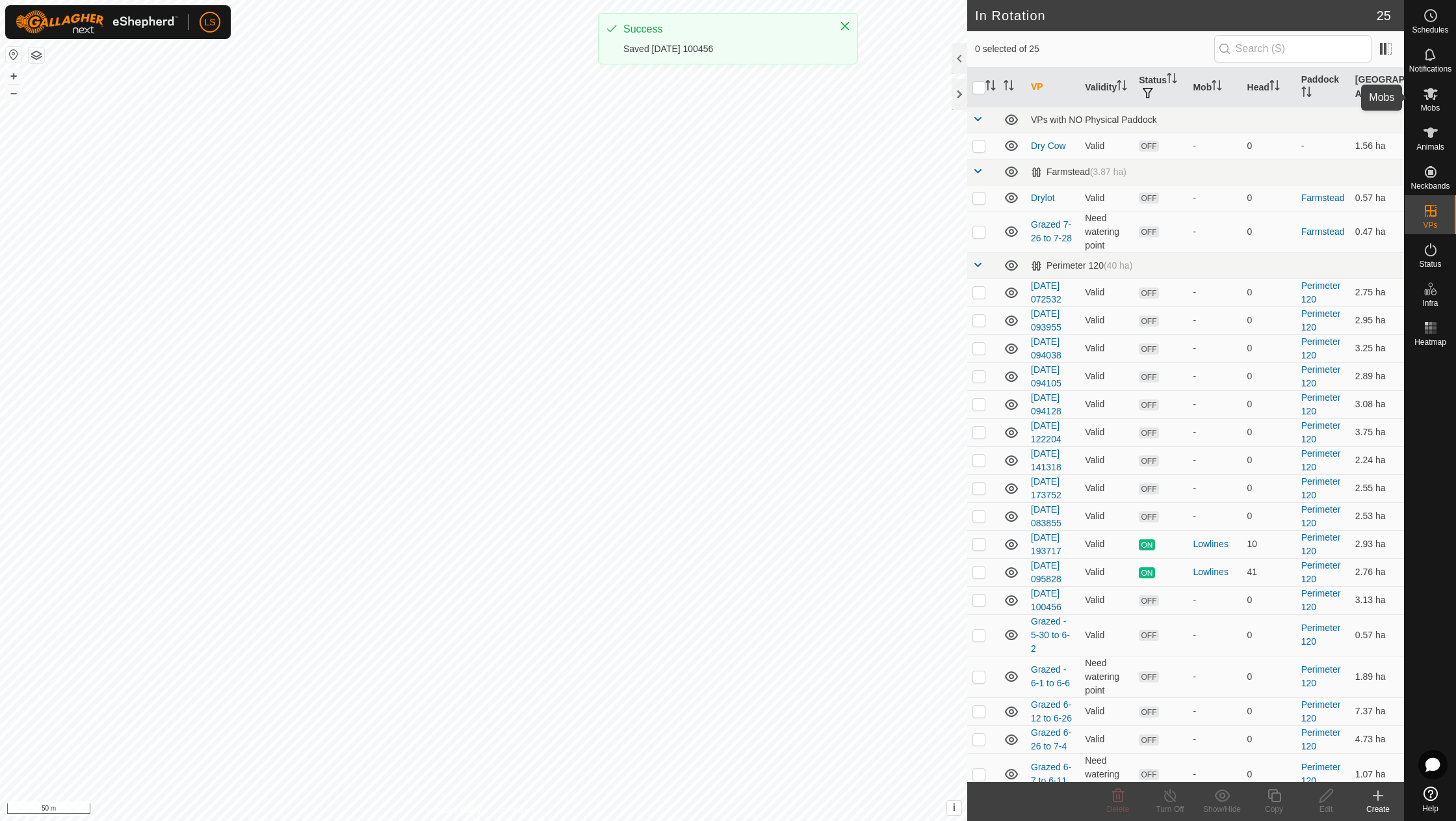
click at [1438, 92] on es-mob-svg-icon at bounding box center [1430, 93] width 23 height 20
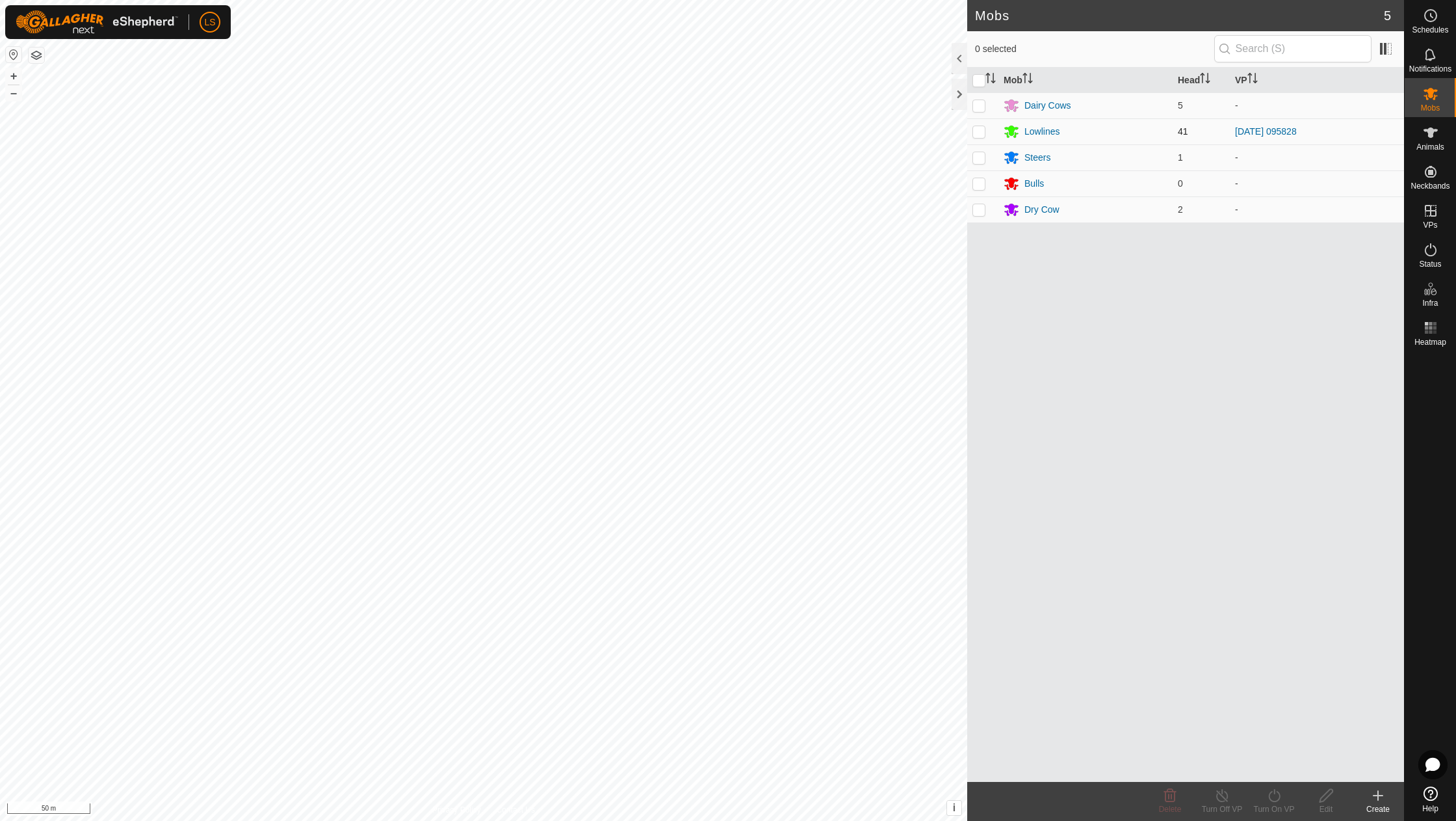
click at [976, 131] on p-checkbox at bounding box center [979, 131] width 13 height 10
checkbox input "true"
click at [1273, 794] on icon at bounding box center [1275, 795] width 17 height 16
click at [1280, 767] on link "Now" at bounding box center [1313, 766] width 129 height 26
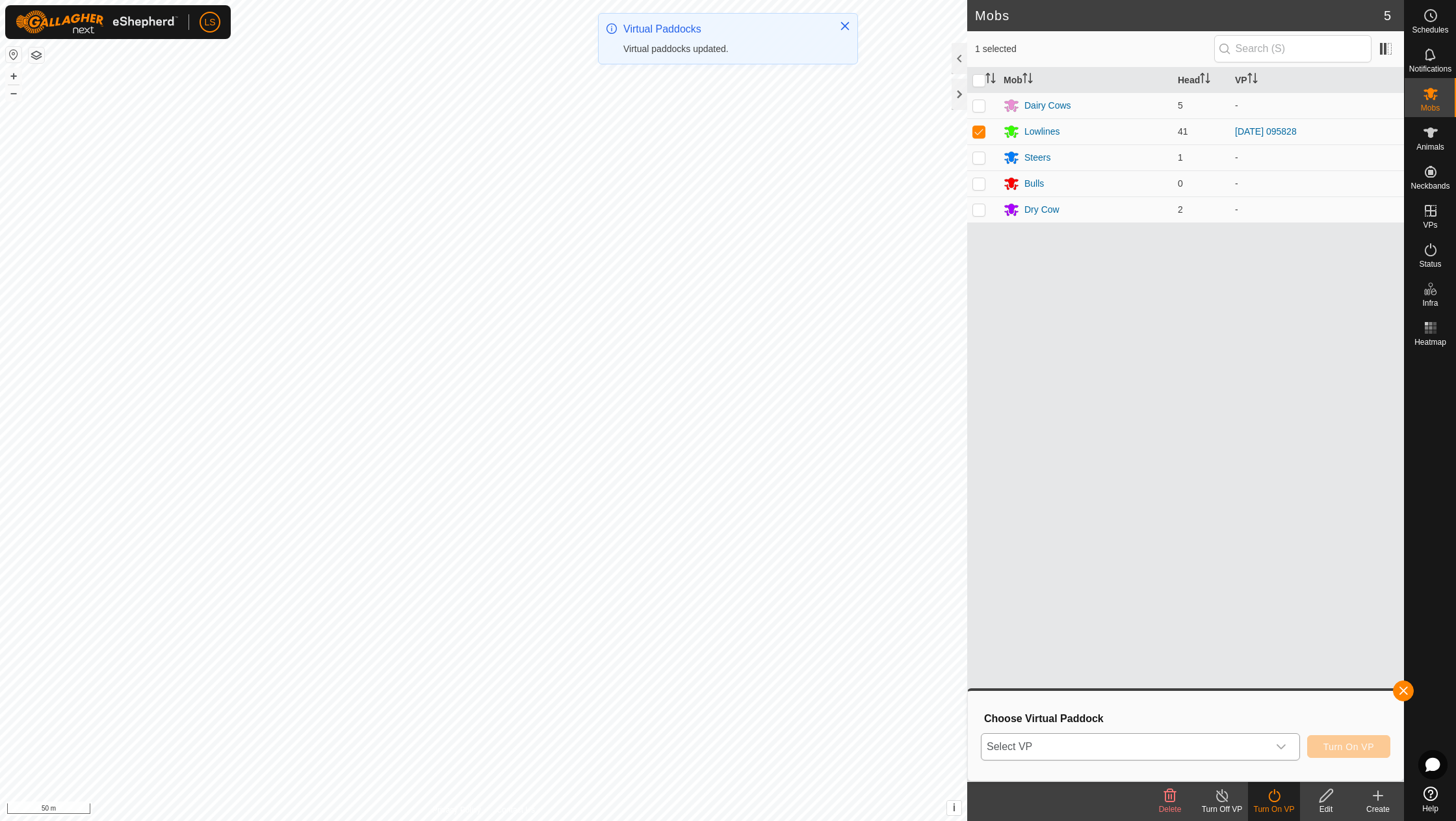
click at [1249, 747] on span "Select VP" at bounding box center [1125, 747] width 287 height 26
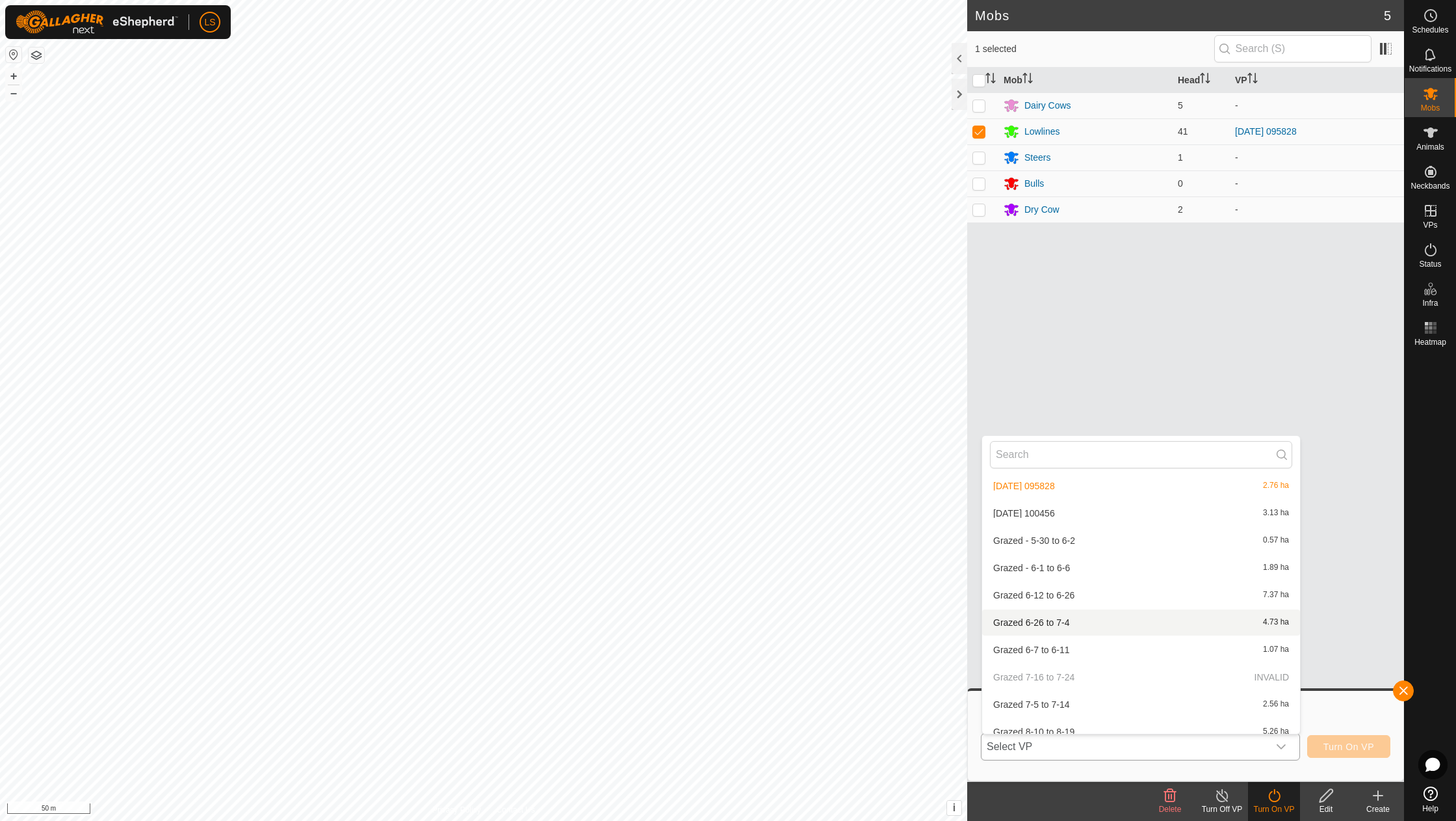
scroll to position [445, 0]
click at [1100, 510] on li "2025-08-22 100456 3.13 ha" at bounding box center [1141, 514] width 318 height 26
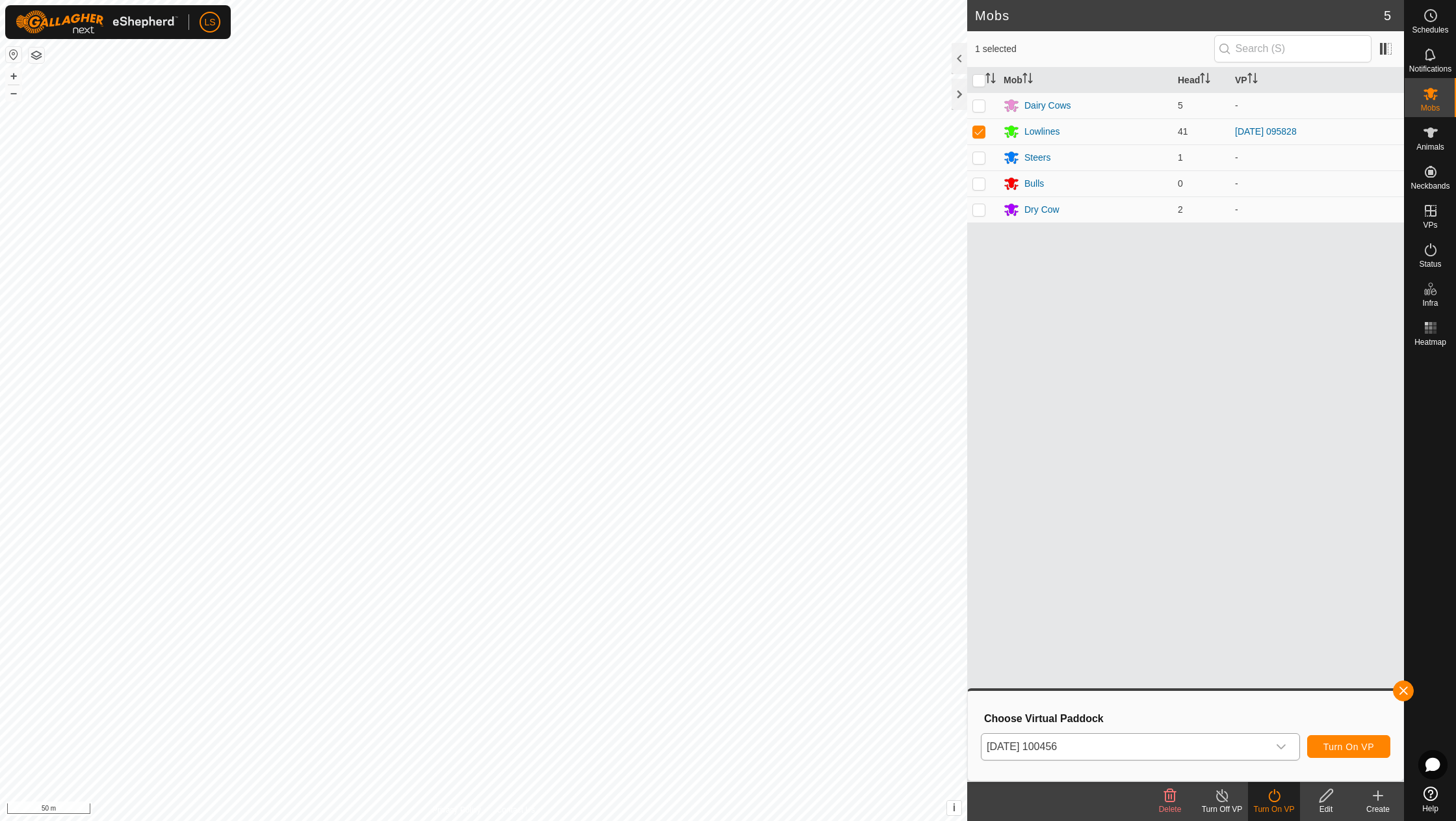
click at [1325, 741] on span "Turn On VP" at bounding box center [1349, 746] width 51 height 10
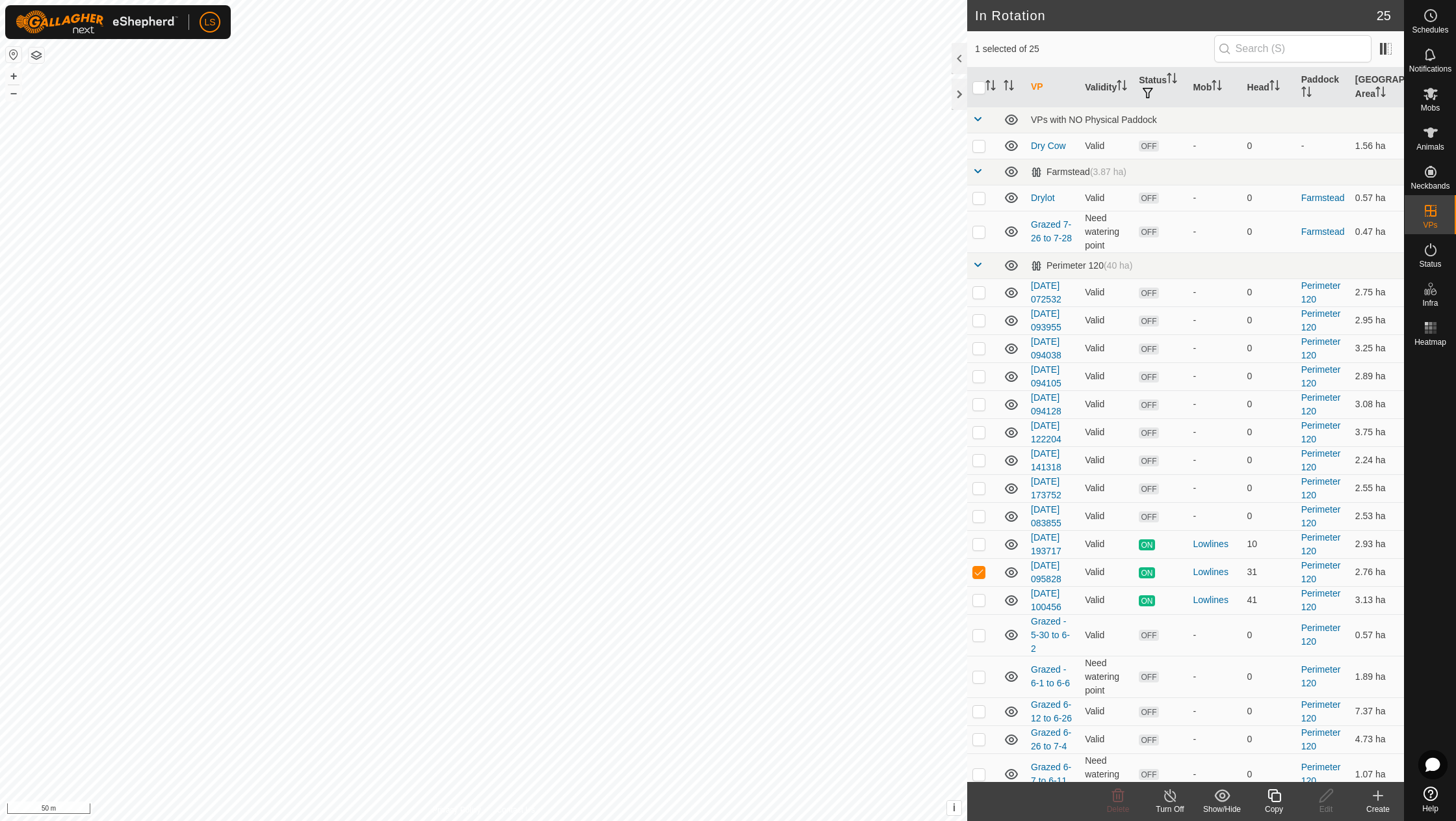
click at [1431, 211] on link "In Rotation" at bounding box center [1400, 211] width 111 height 26
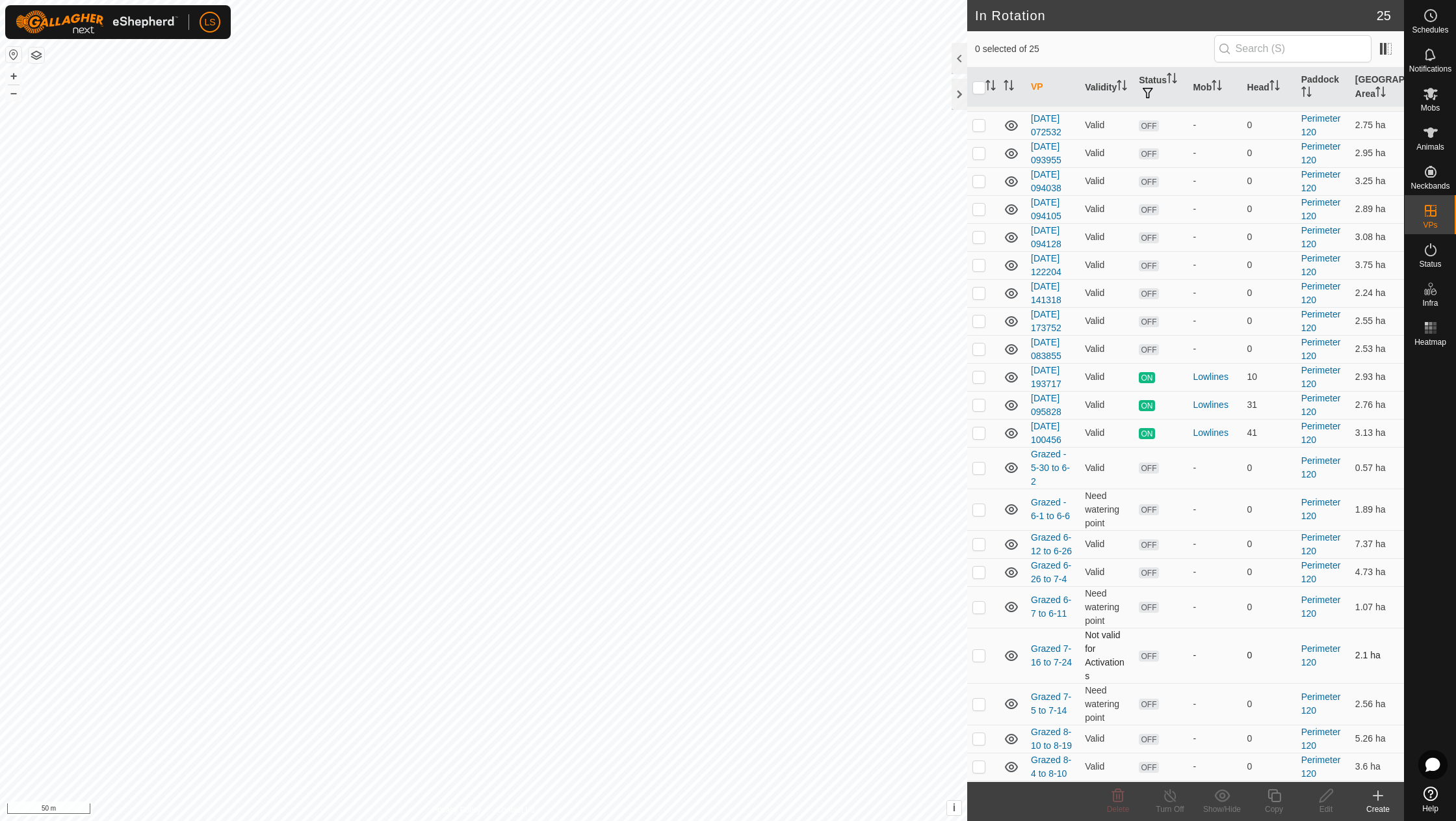
scroll to position [165, 0]
click at [979, 652] on p-checkbox at bounding box center [979, 656] width 13 height 10
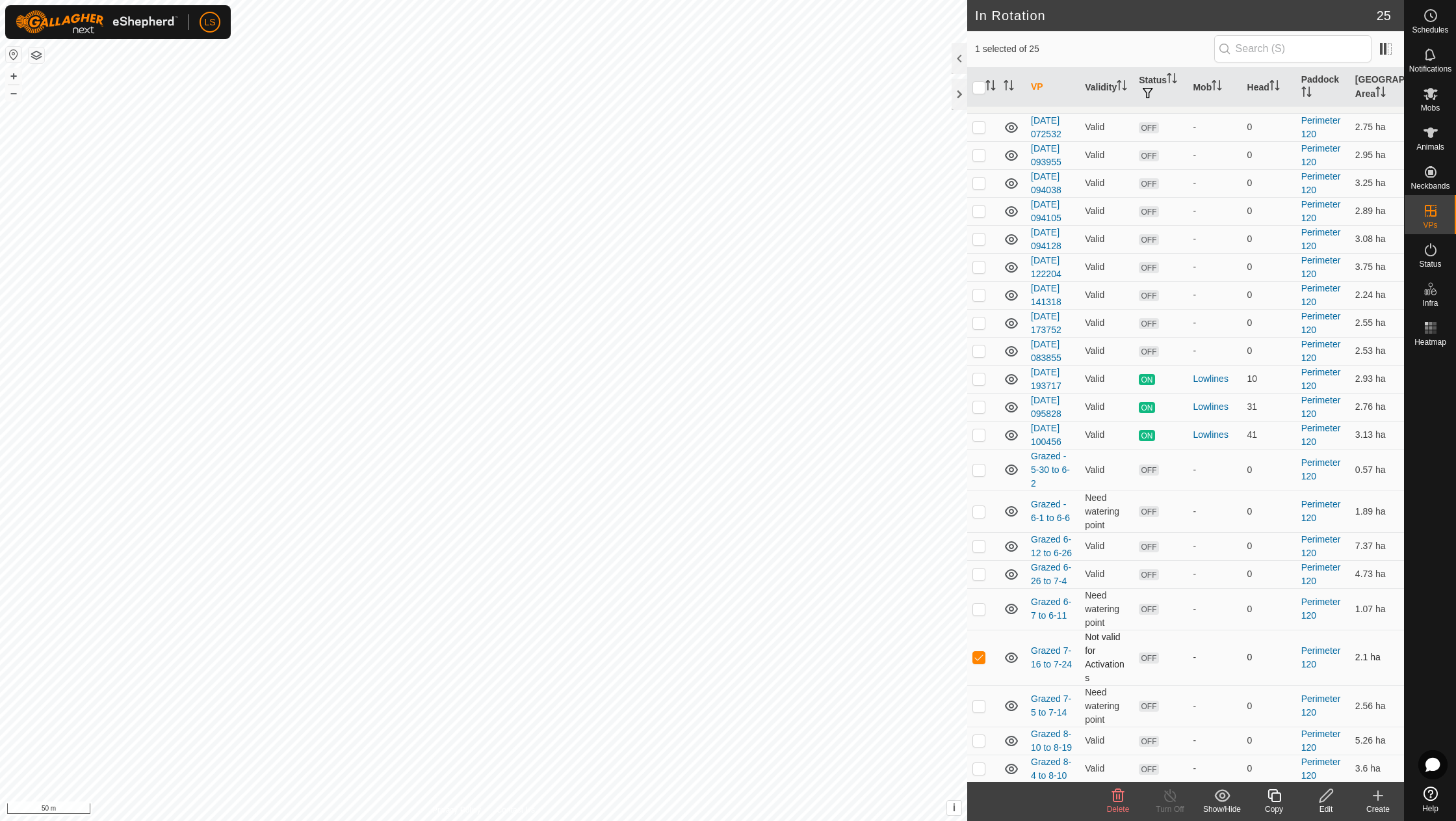
checkbox input "false"
click at [981, 701] on p-checkbox at bounding box center [979, 705] width 13 height 10
click at [981, 701] on p-checkbox at bounding box center [979, 705] width 13 height 10
checkbox input "false"
click at [976, 568] on p-checkbox at bounding box center [979, 573] width 13 height 10
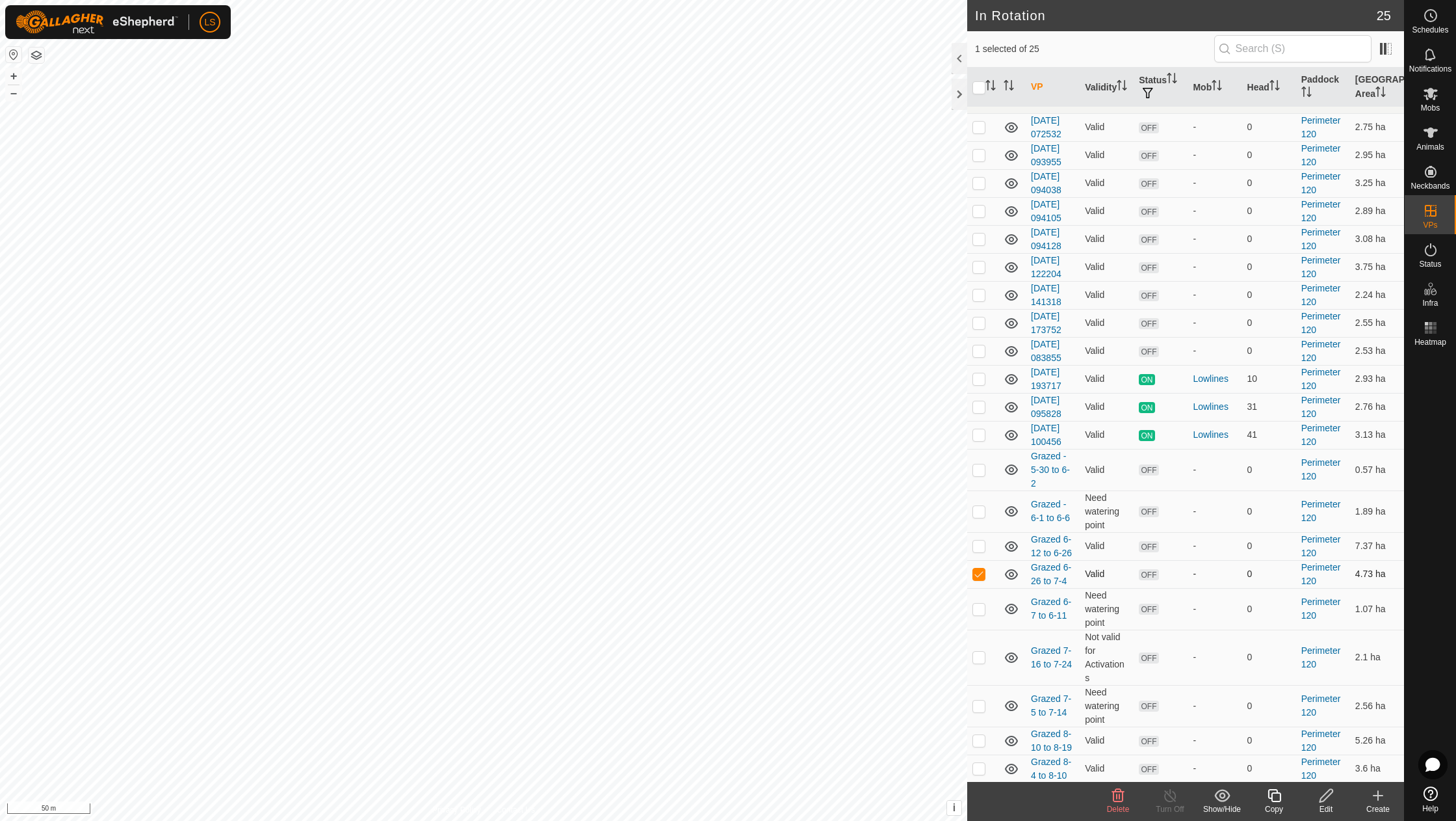
click at [976, 568] on p-checkbox at bounding box center [979, 573] width 13 height 10
checkbox input "false"
click at [979, 506] on p-checkbox at bounding box center [979, 511] width 13 height 10
checkbox input "false"
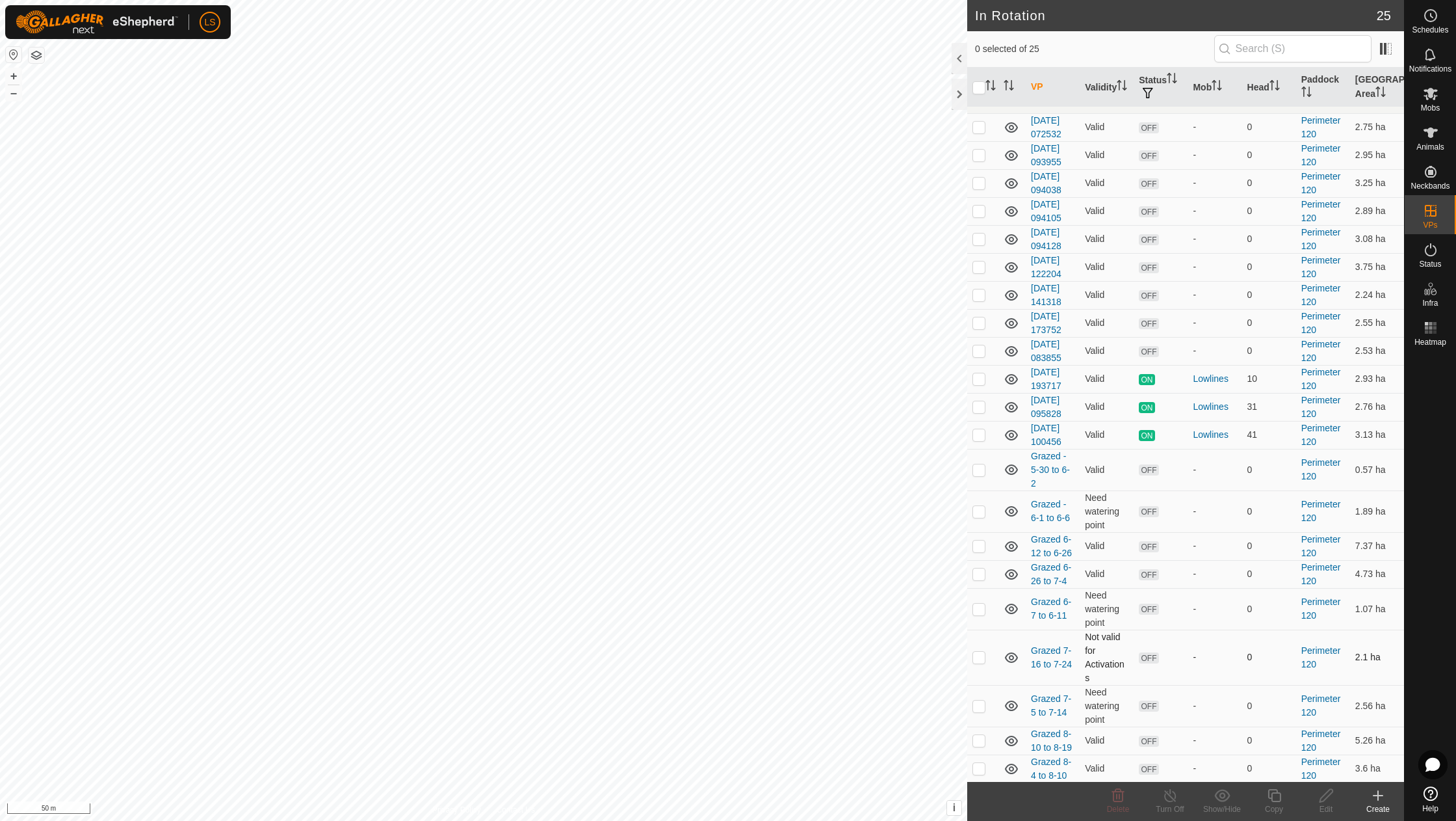
click at [981, 652] on p-checkbox at bounding box center [979, 656] width 13 height 10
click at [979, 652] on p-checkbox at bounding box center [979, 656] width 13 height 10
checkbox input "false"
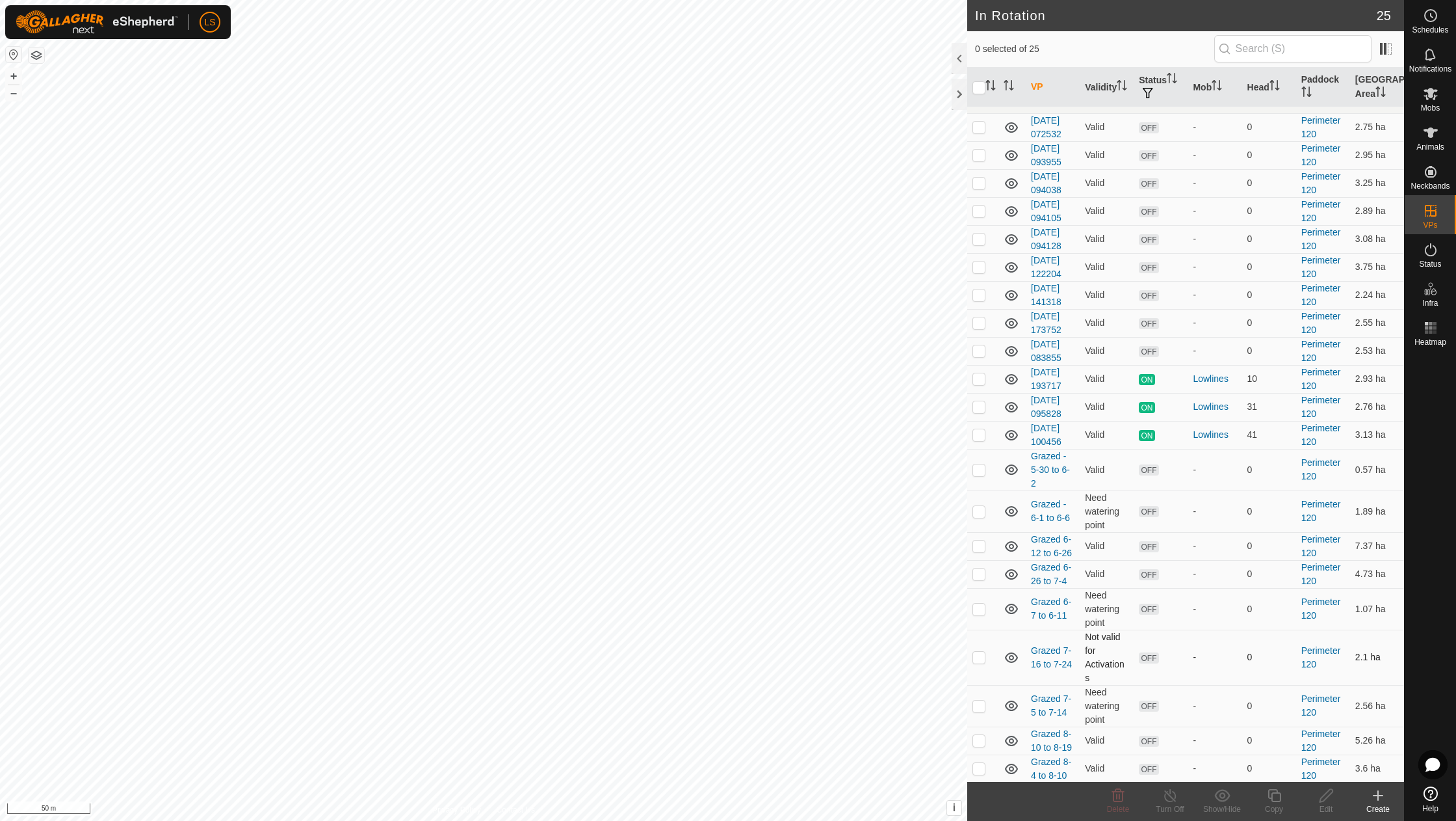
click at [1009, 653] on icon at bounding box center [1011, 657] width 13 height 10
click at [1010, 650] on icon at bounding box center [1011, 657] width 16 height 16
click at [979, 603] on p-checkbox at bounding box center [979, 608] width 13 height 10
checkbox input "false"
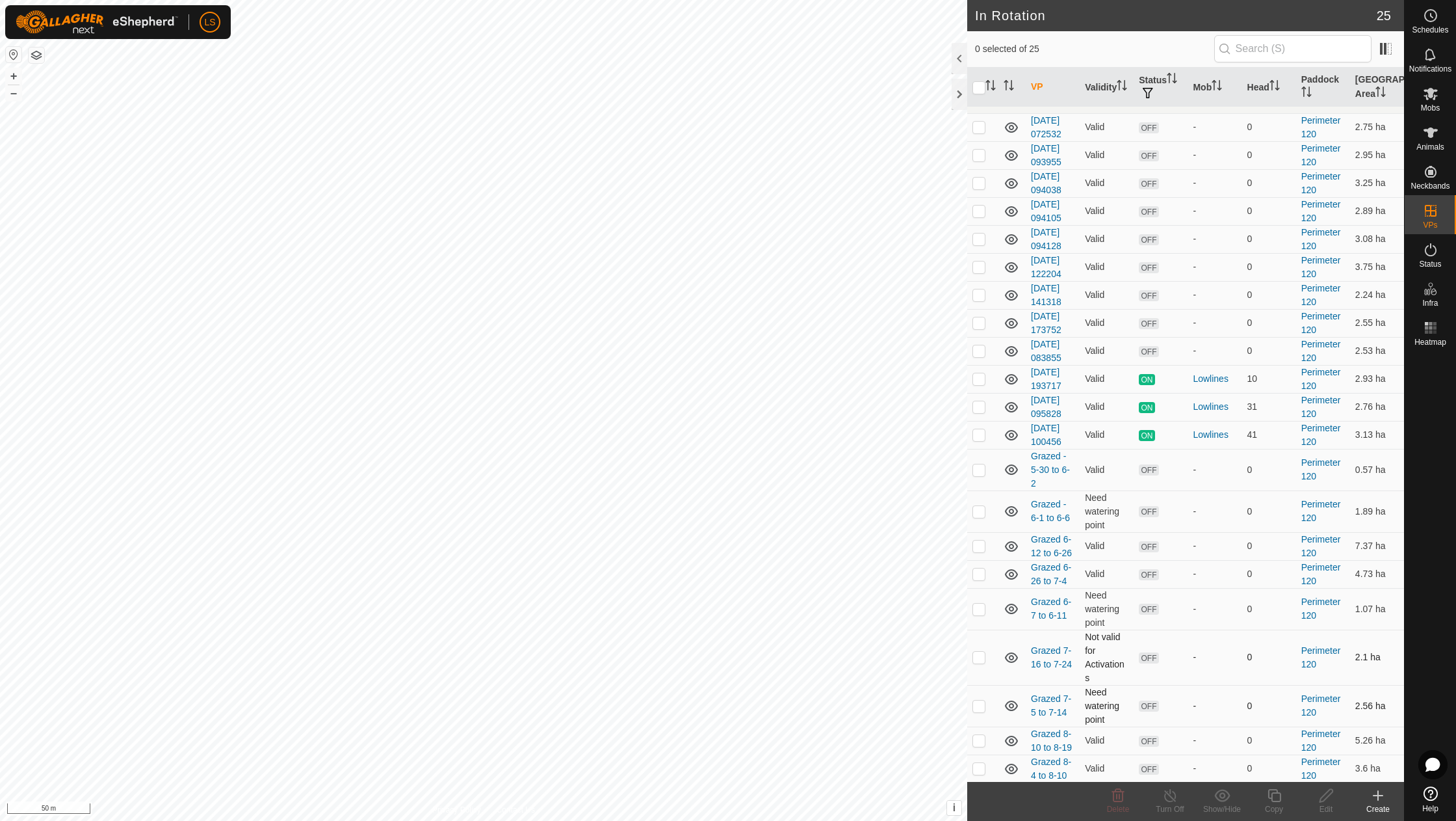
click at [981, 701] on p-checkbox at bounding box center [979, 705] width 13 height 10
checkbox input "false"
click at [983, 541] on p-checkbox at bounding box center [979, 545] width 13 height 10
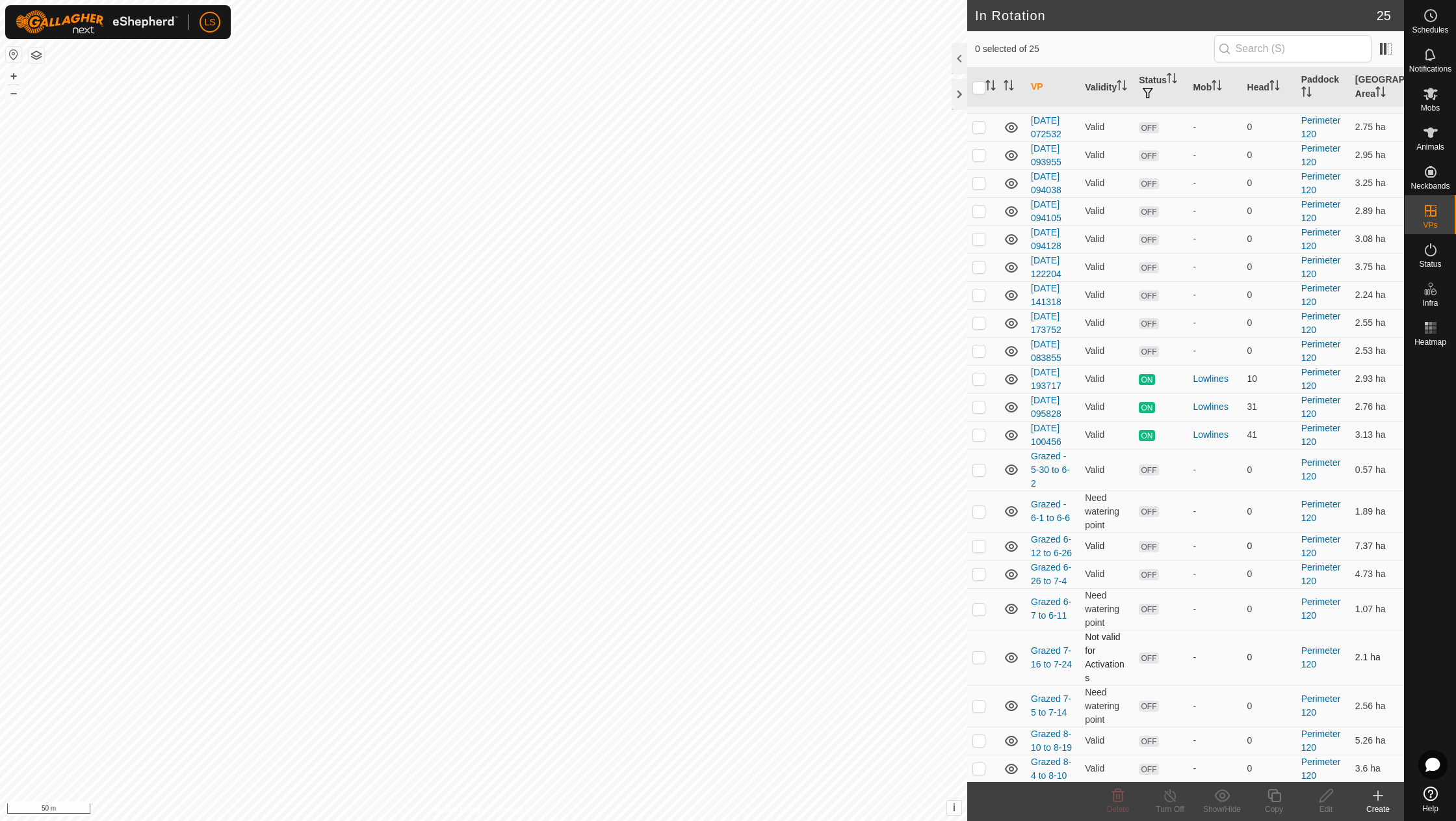
click at [976, 541] on p-checkbox at bounding box center [979, 545] width 13 height 10
checkbox input "false"
click at [981, 429] on p-checkbox at bounding box center [979, 434] width 13 height 10
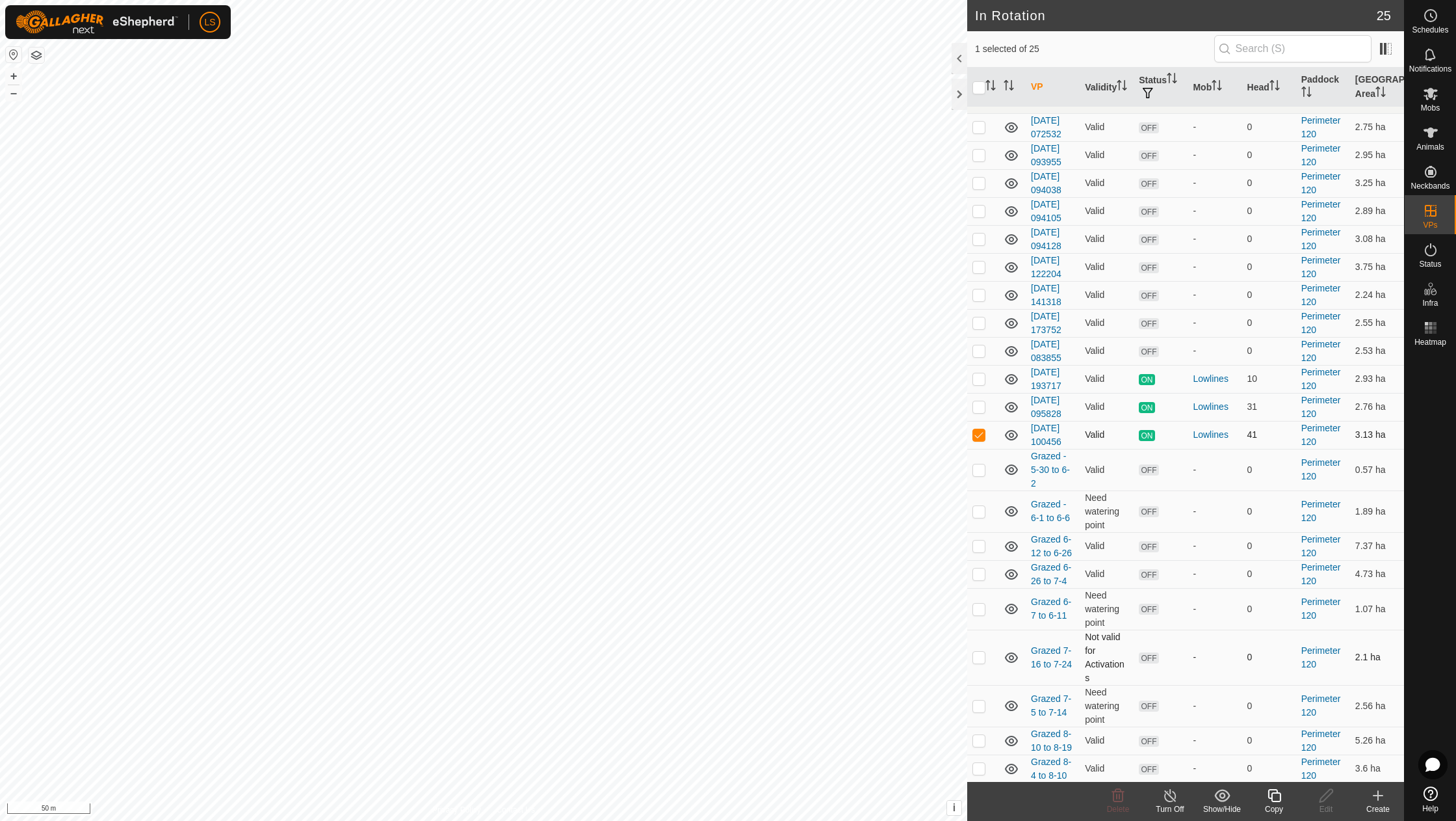
checkbox input "false"
click at [979, 402] on p-checkbox at bounding box center [979, 406] width 13 height 10
click at [976, 402] on p-checkbox at bounding box center [979, 406] width 13 height 10
checkbox input "false"
click at [976, 373] on p-checkbox at bounding box center [979, 378] width 13 height 10
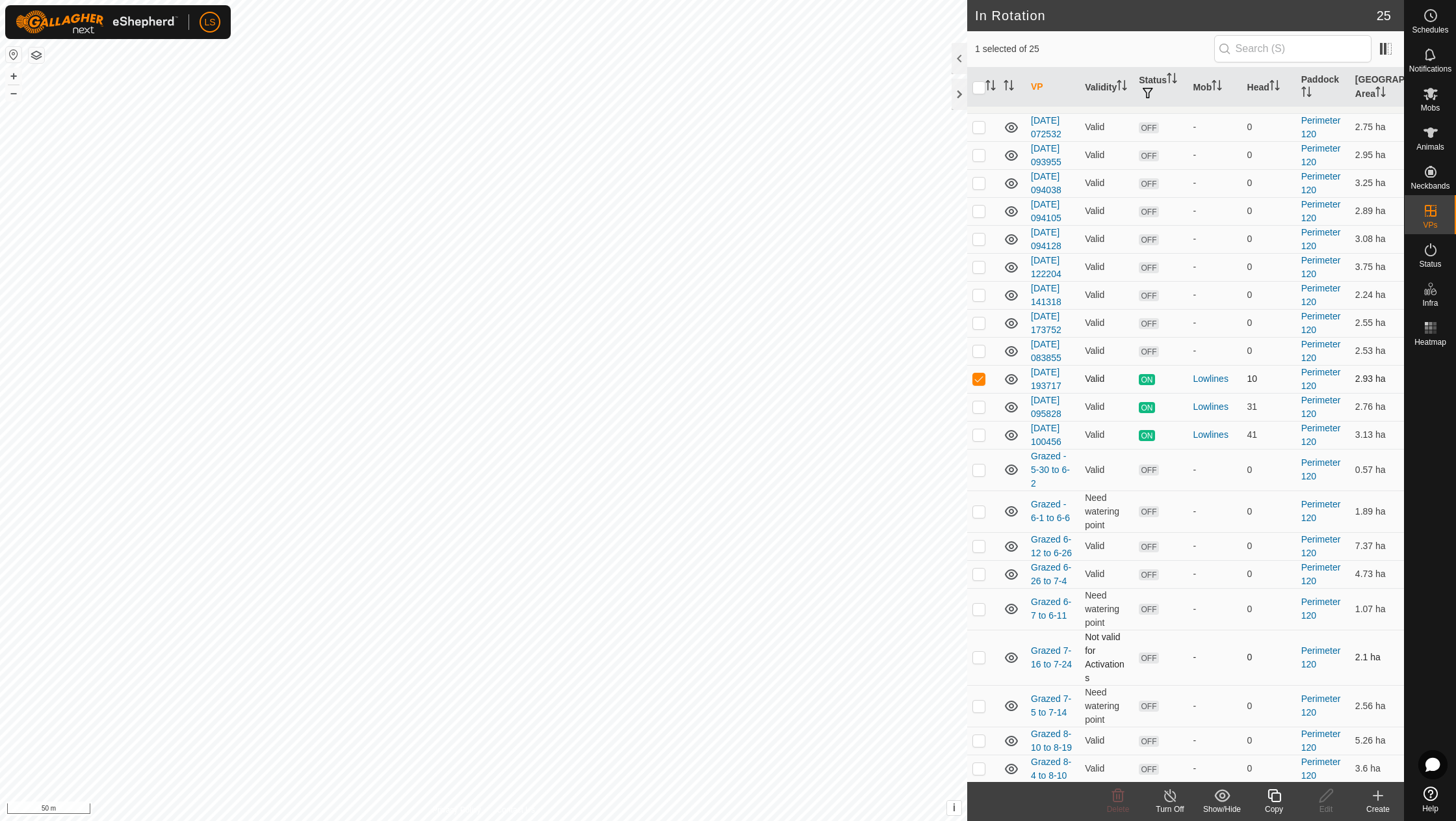
click at [979, 372] on td at bounding box center [983, 379] width 31 height 28
checkbox input "false"
click at [979, 345] on p-checkbox at bounding box center [979, 350] width 13 height 10
checkbox input "false"
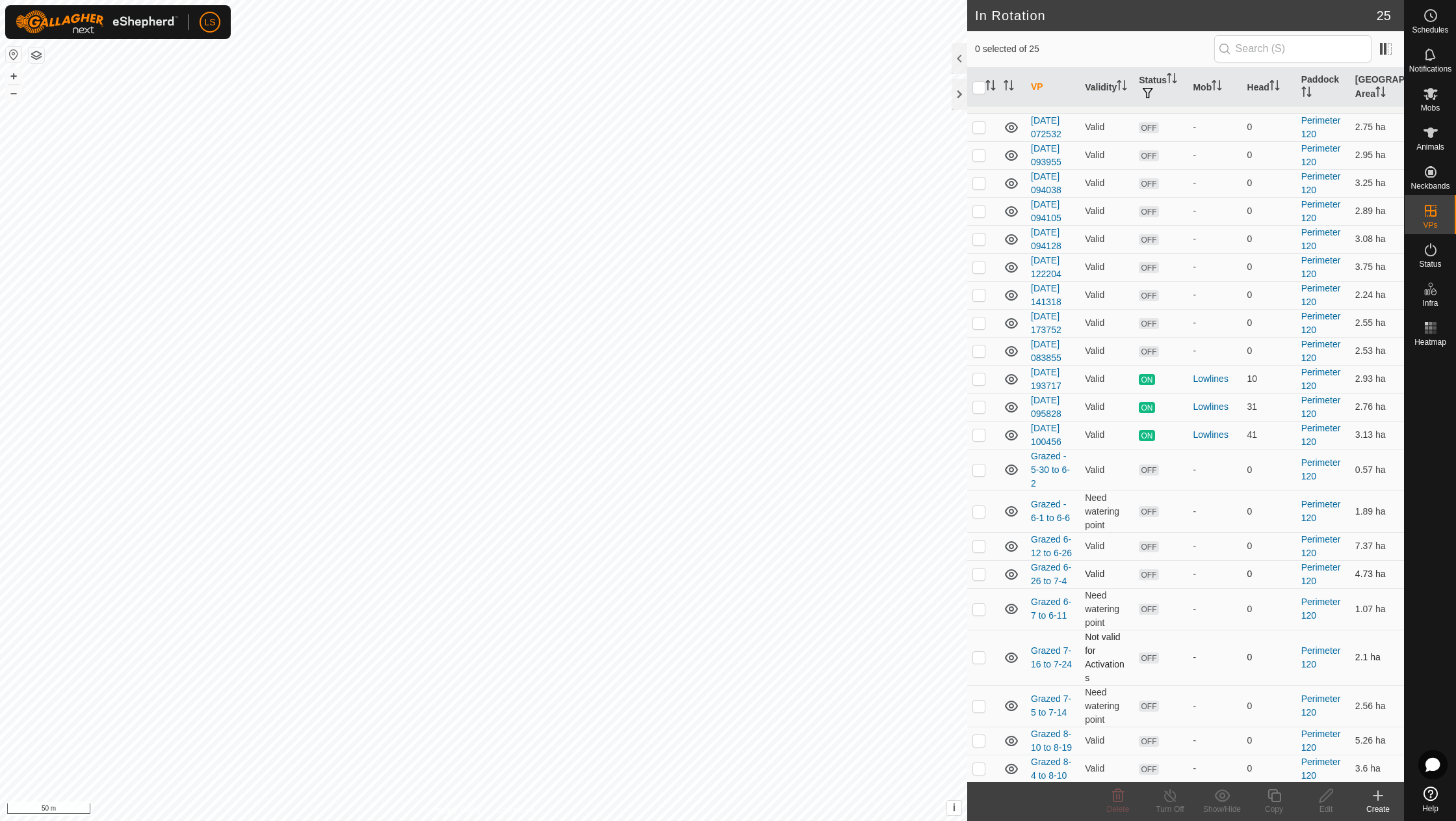
checkbox input "true"
checkbox input "false"
click at [983, 541] on p-checkbox at bounding box center [979, 545] width 13 height 10
checkbox input "false"
